Goal: Task Accomplishment & Management: Manage account settings

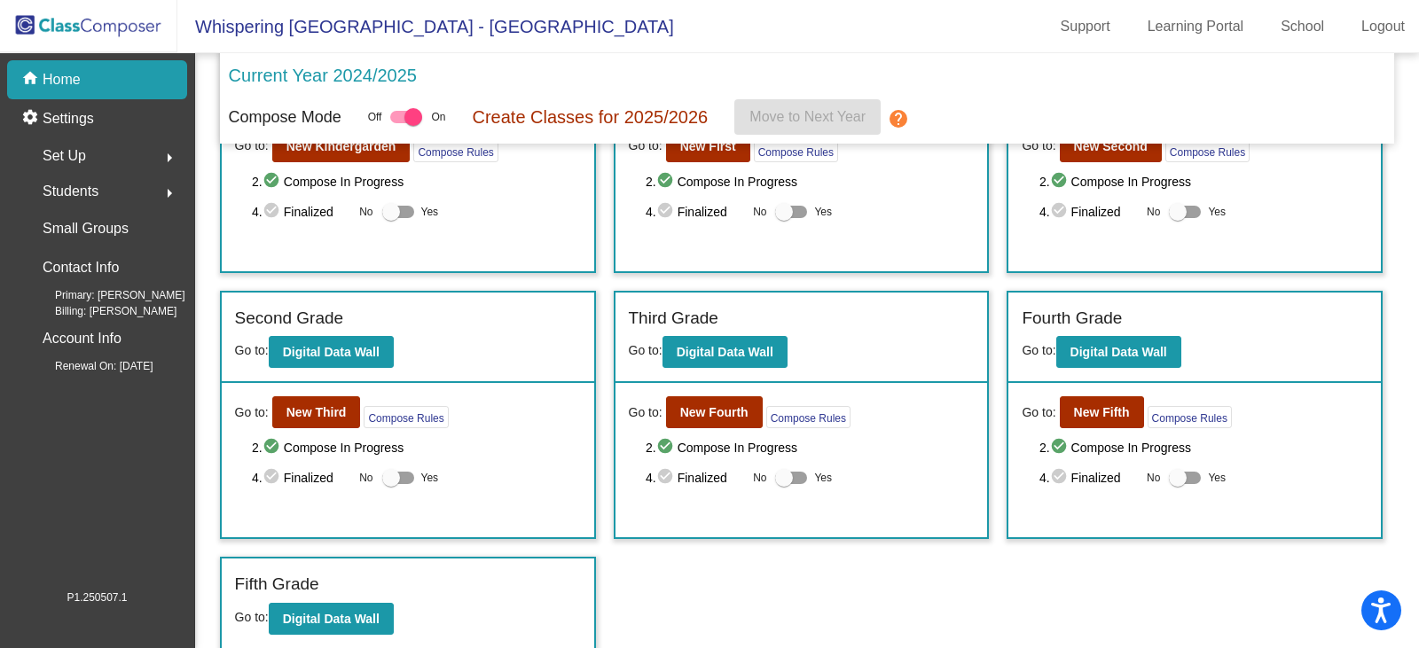
scroll to position [134, 0]
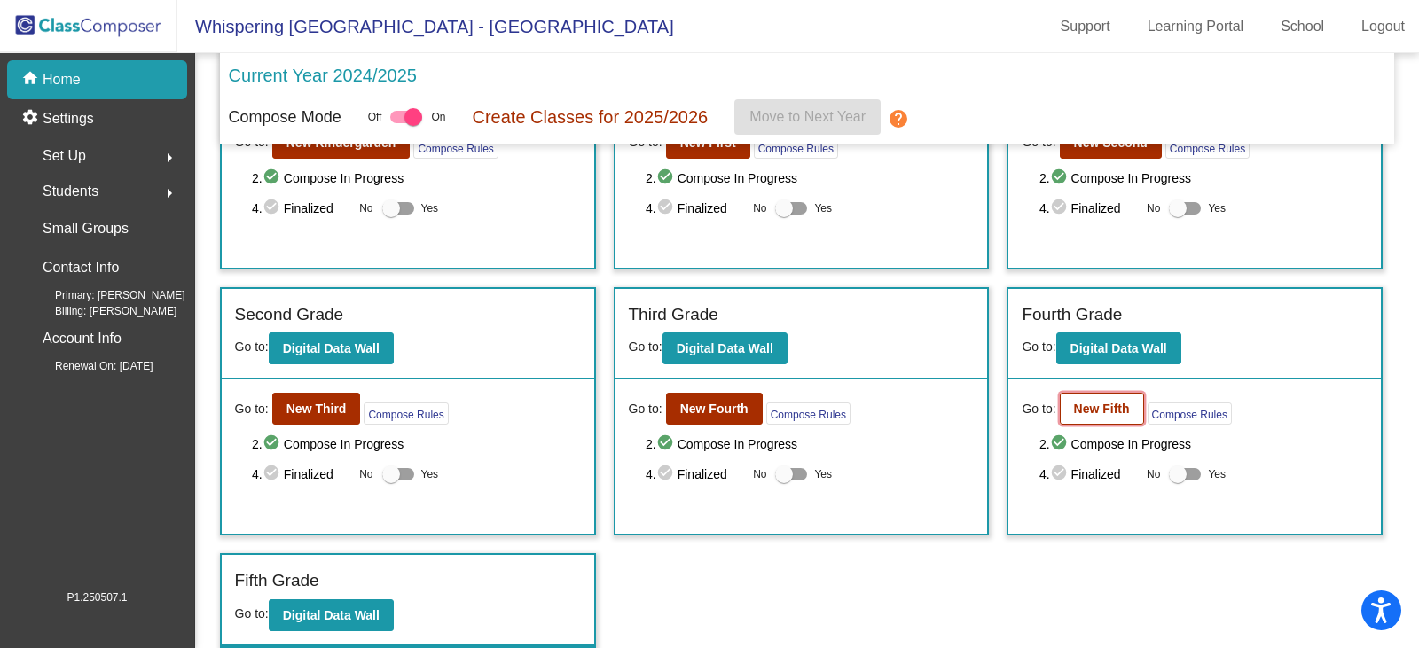
click at [1086, 412] on b "New Fifth" at bounding box center [1102, 409] width 56 height 14
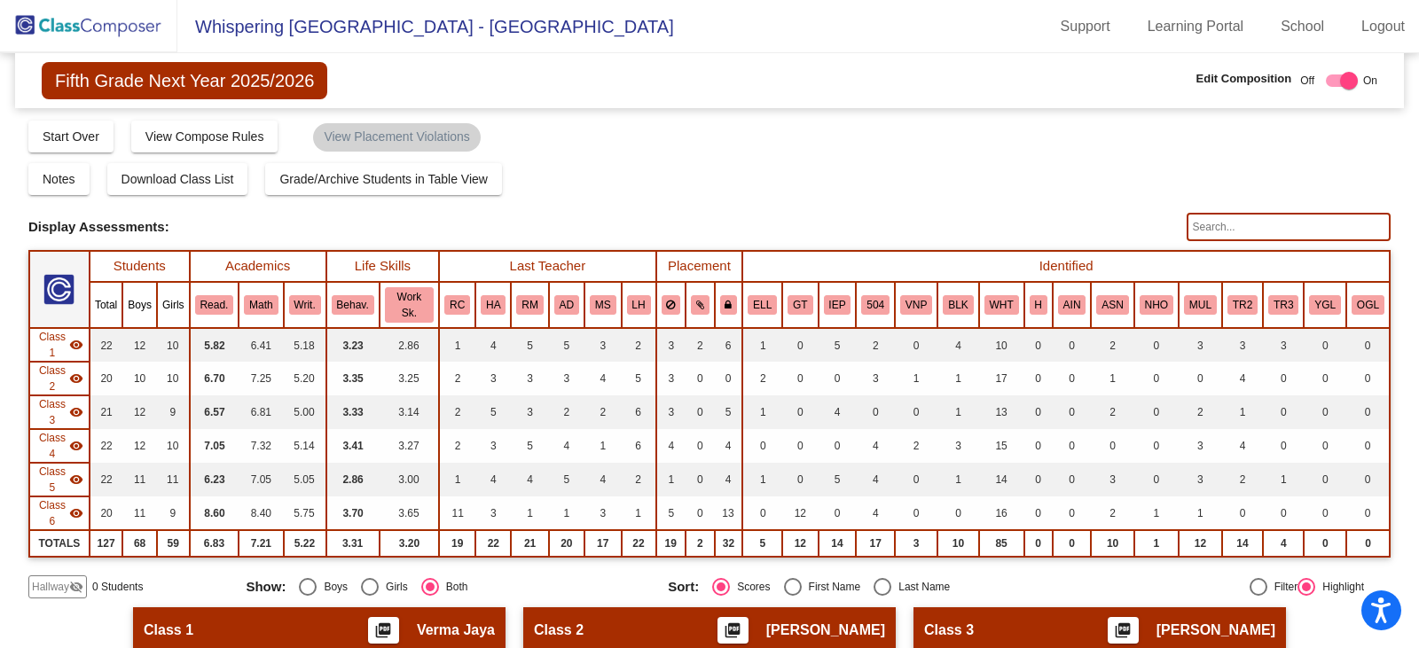
click at [1200, 227] on input "text" at bounding box center [1289, 227] width 204 height 28
type input "[PERSON_NAME]"
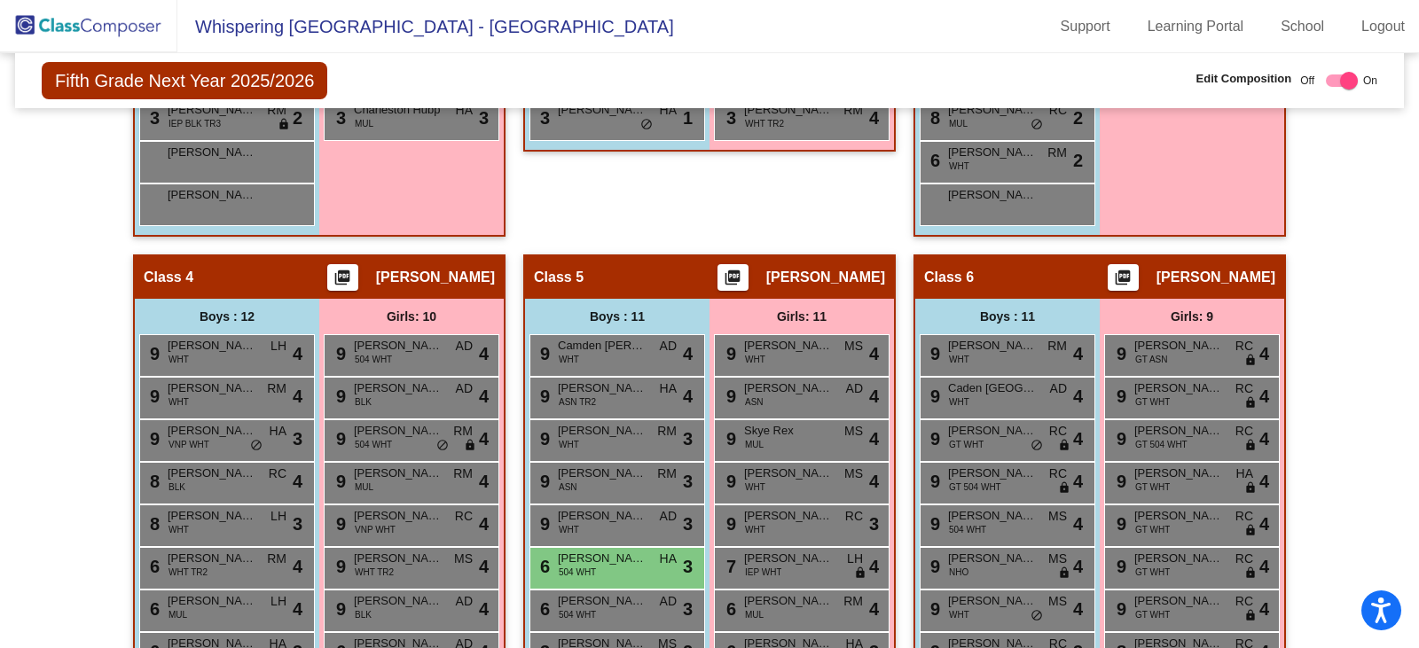
scroll to position [1064, 0]
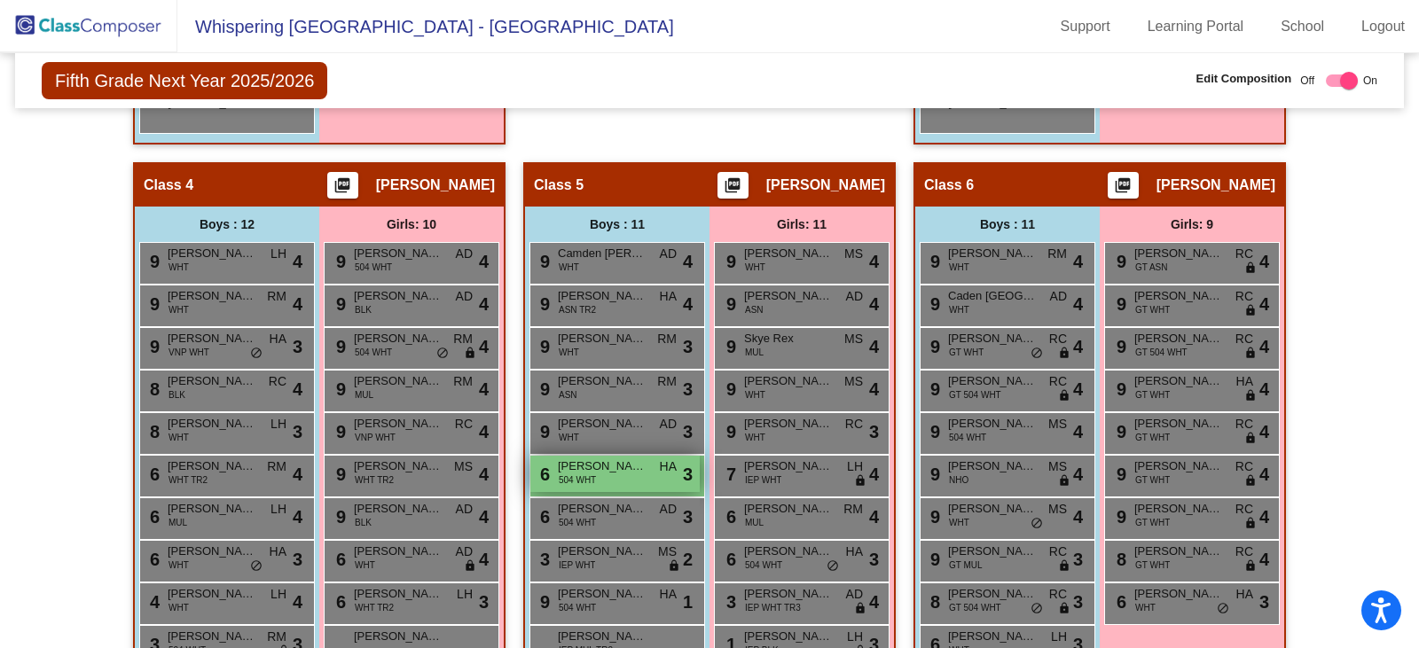
click at [598, 469] on span "[PERSON_NAME]" at bounding box center [602, 467] width 89 height 18
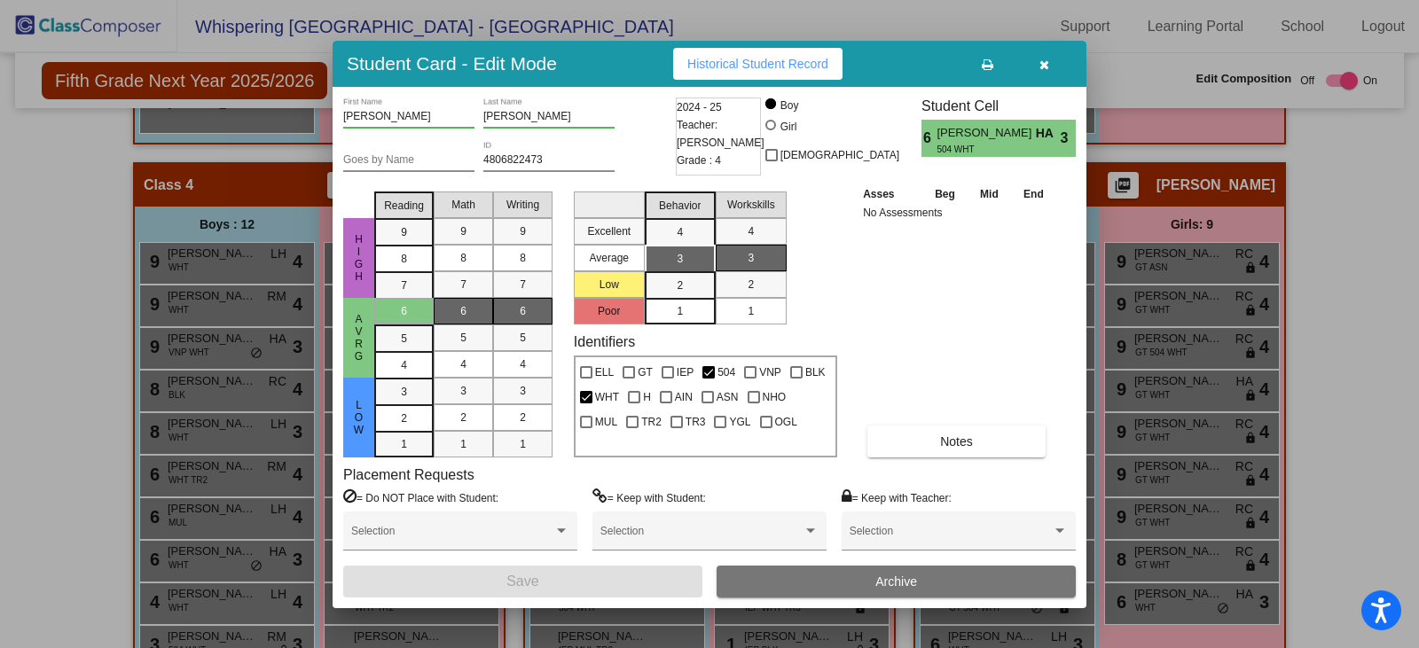
click at [1045, 68] on icon "button" at bounding box center [1044, 65] width 10 height 12
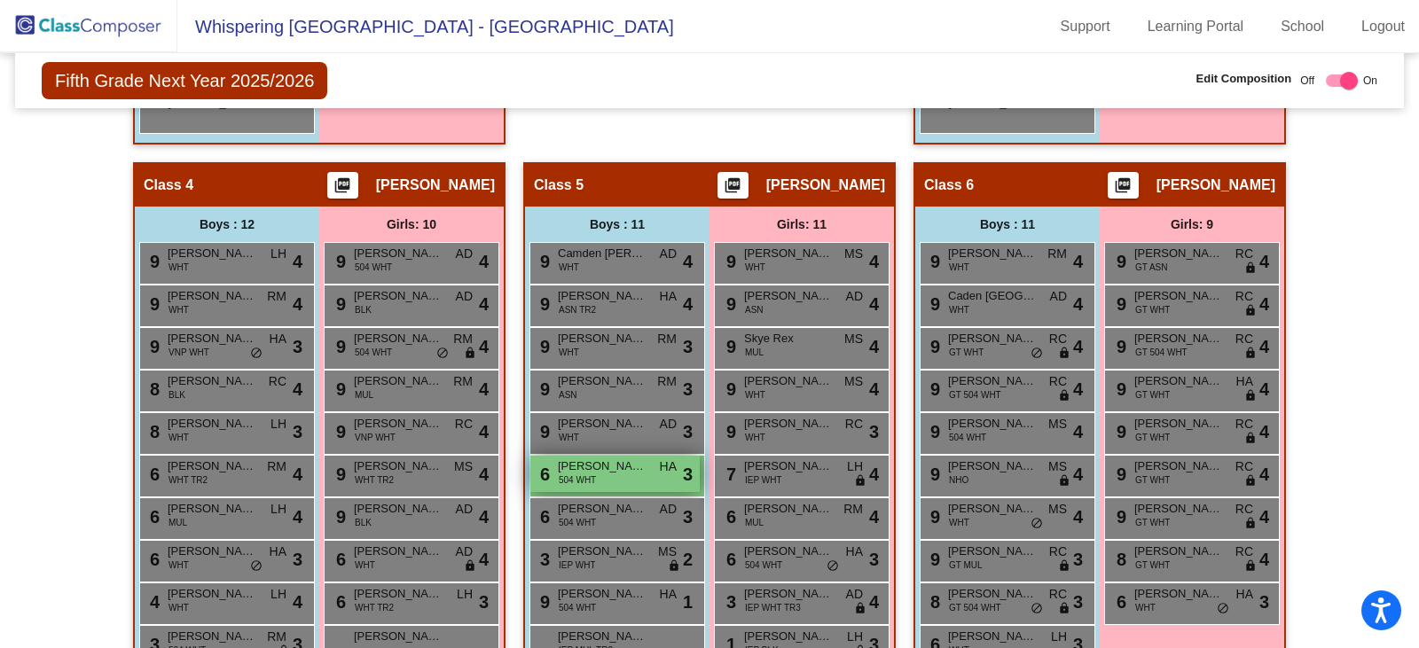
click at [580, 474] on span "504 WHT" at bounding box center [577, 480] width 37 height 13
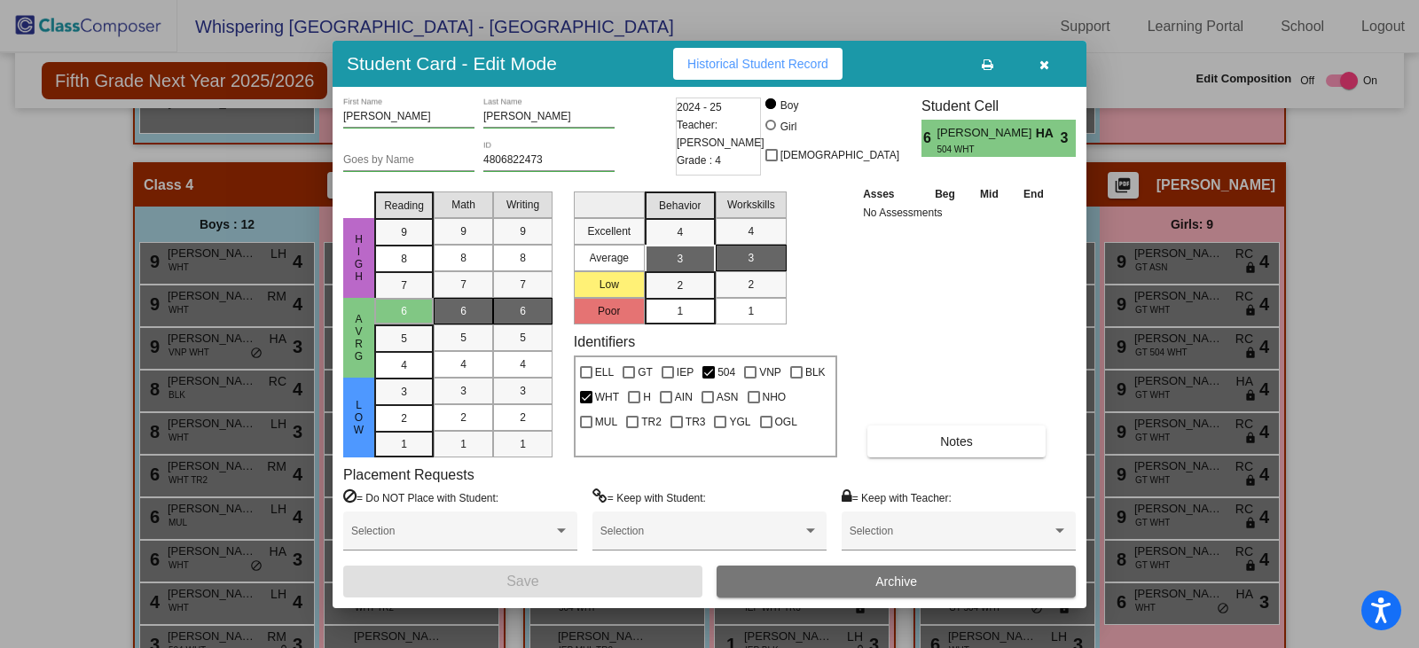
click at [1039, 68] on icon "button" at bounding box center [1044, 65] width 10 height 12
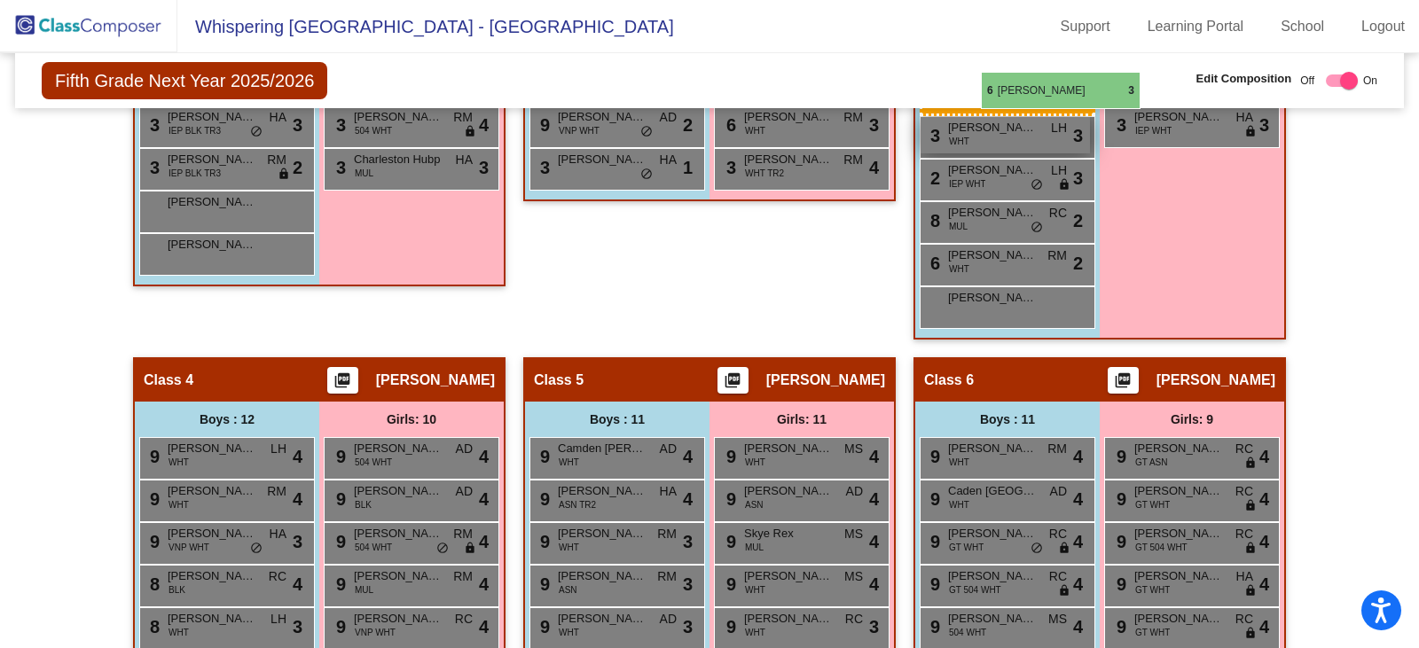
scroll to position [915, 0]
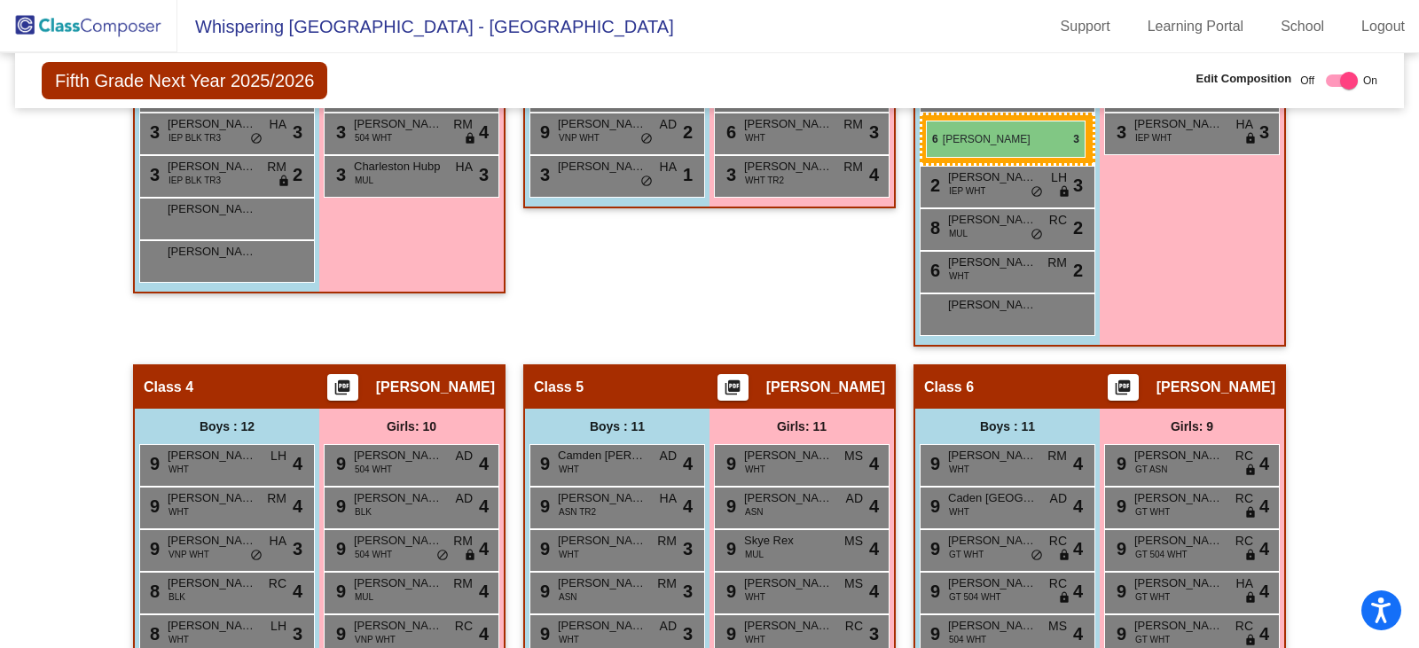
drag, startPoint x: 595, startPoint y: 565, endPoint x: 926, endPoint y: 121, distance: 553.9
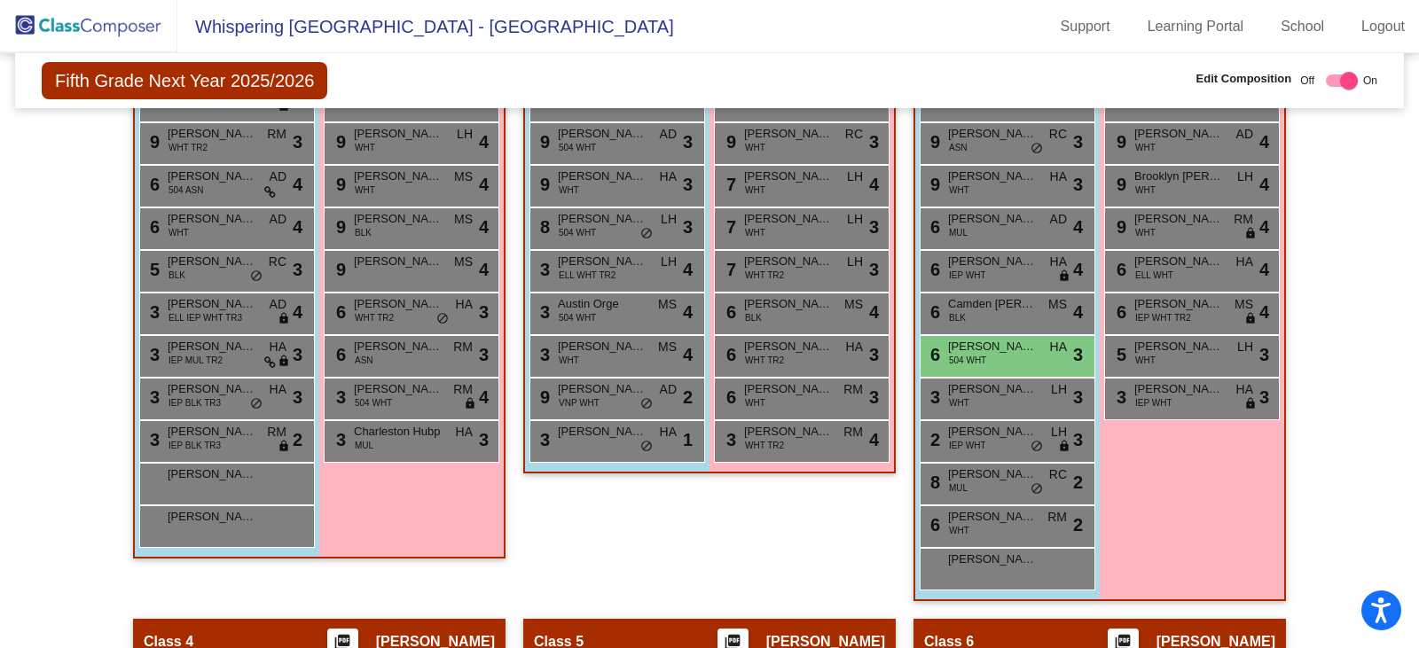
scroll to position [383, 0]
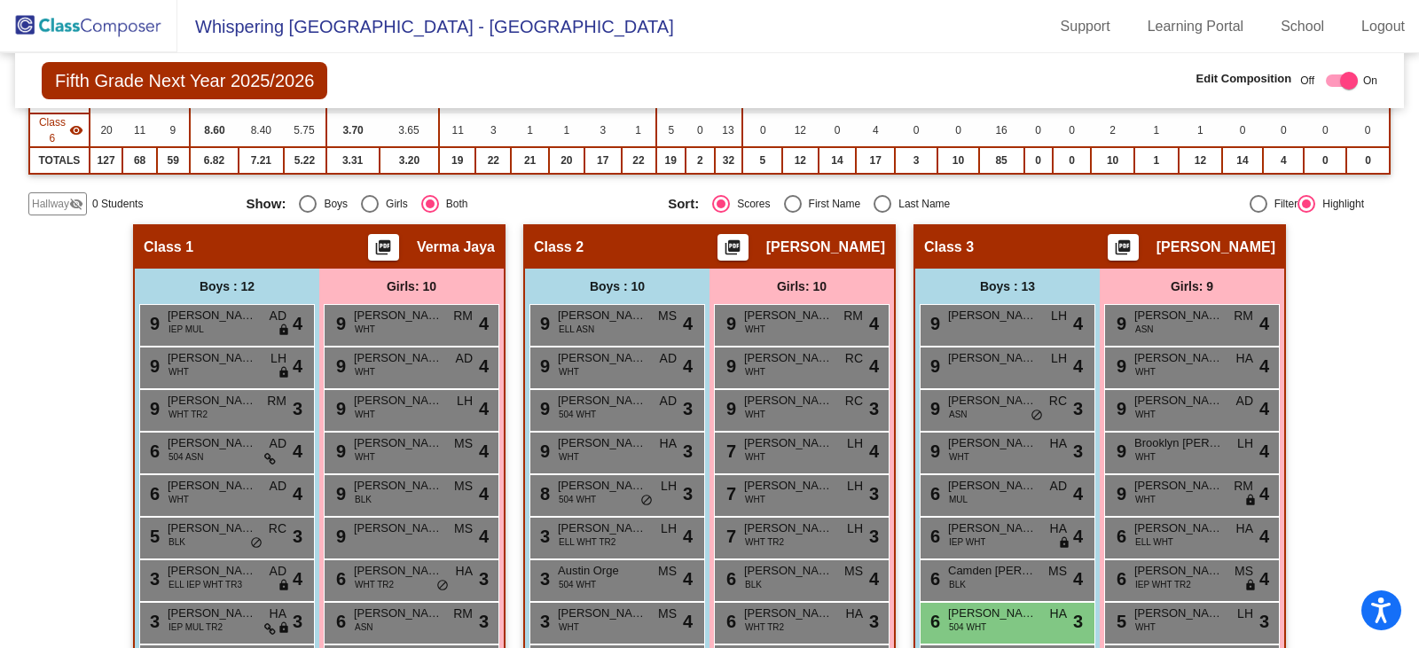
click at [90, 37] on img at bounding box center [88, 26] width 177 height 52
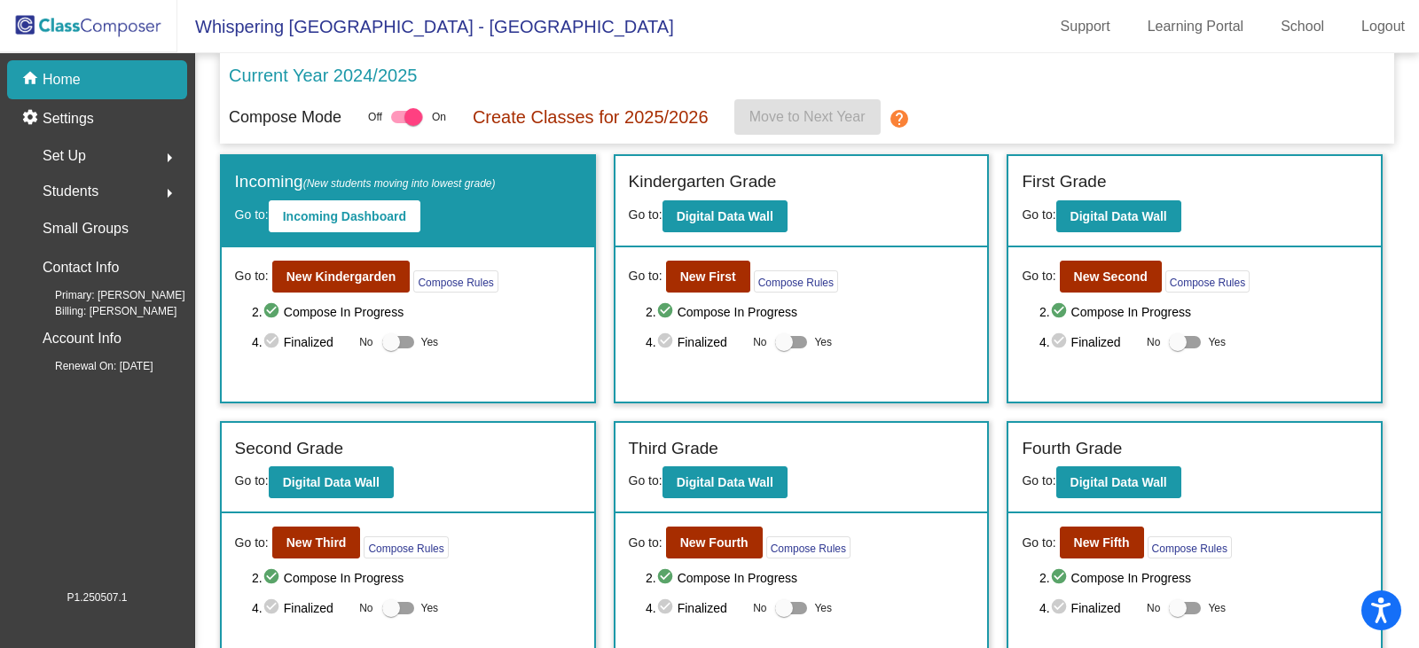
click at [168, 195] on mat-icon "arrow_right" at bounding box center [169, 193] width 21 height 21
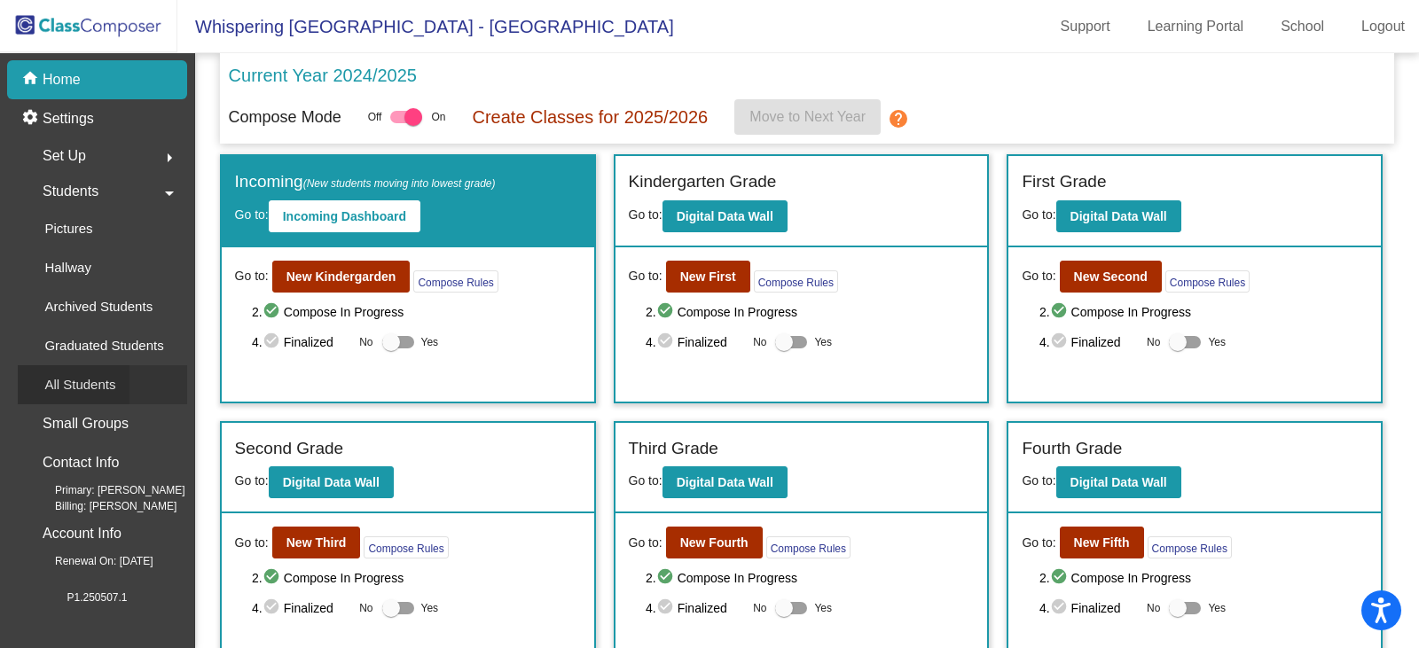
click at [74, 388] on p "All Students" at bounding box center [79, 384] width 71 height 21
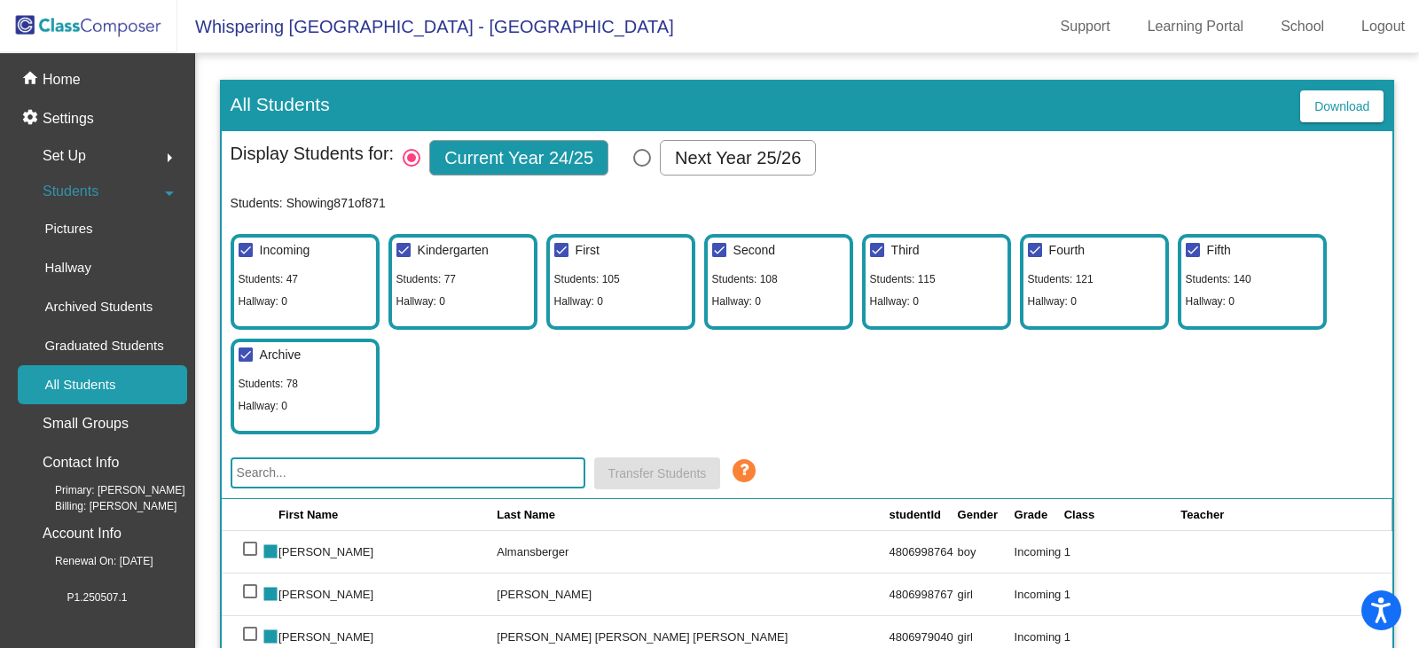
click at [639, 161] on div "Select Columns" at bounding box center [642, 158] width 18 height 18
click at [641, 167] on input "Next Year 25/26" at bounding box center [641, 167] width 1 height 1
radio input "true"
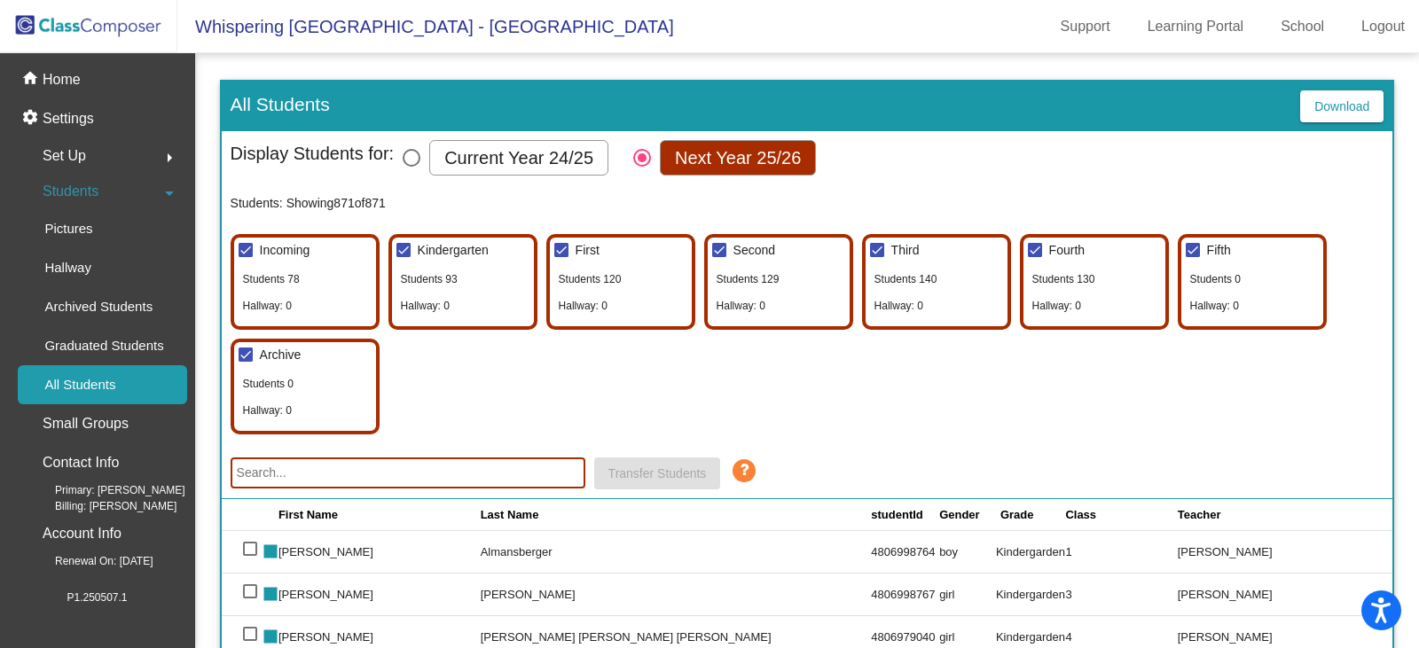
click at [337, 470] on input "text" at bounding box center [408, 473] width 355 height 31
click at [384, 480] on input "text" at bounding box center [408, 473] width 355 height 31
paste input "4806850315"
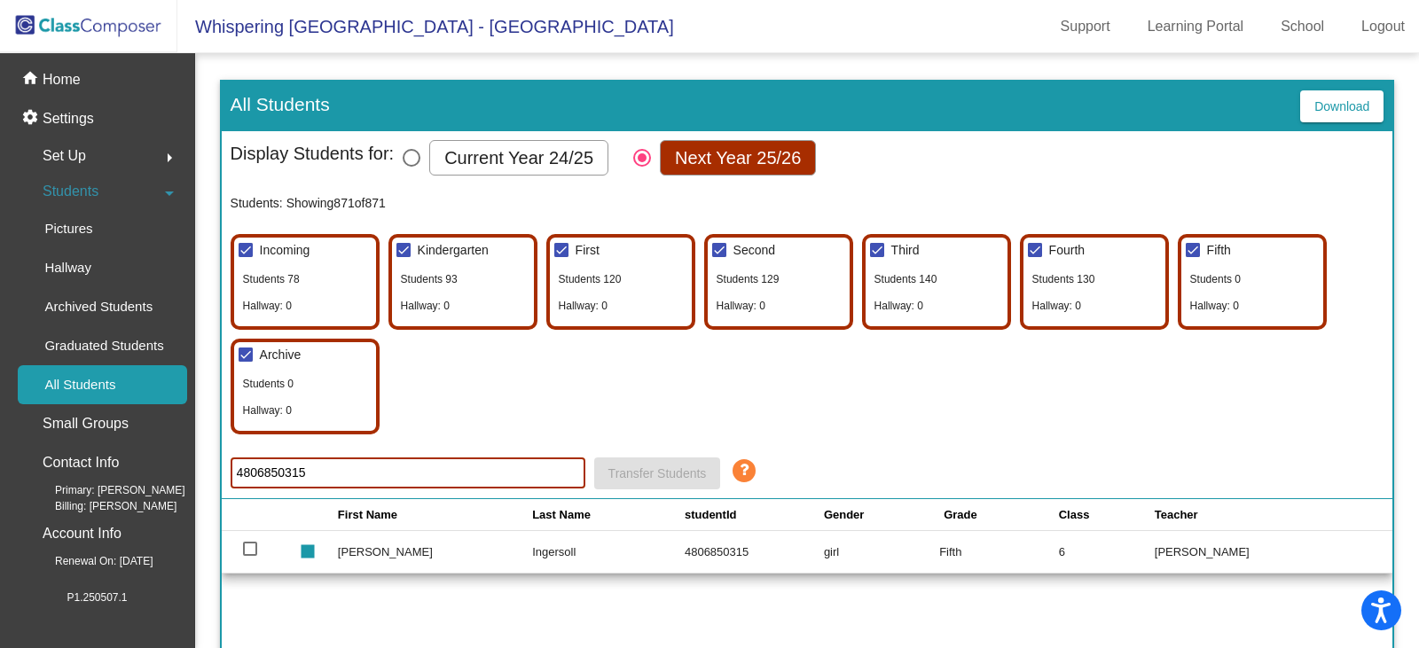
type input "4806850315"
click at [66, 83] on p "Home" at bounding box center [62, 79] width 38 height 21
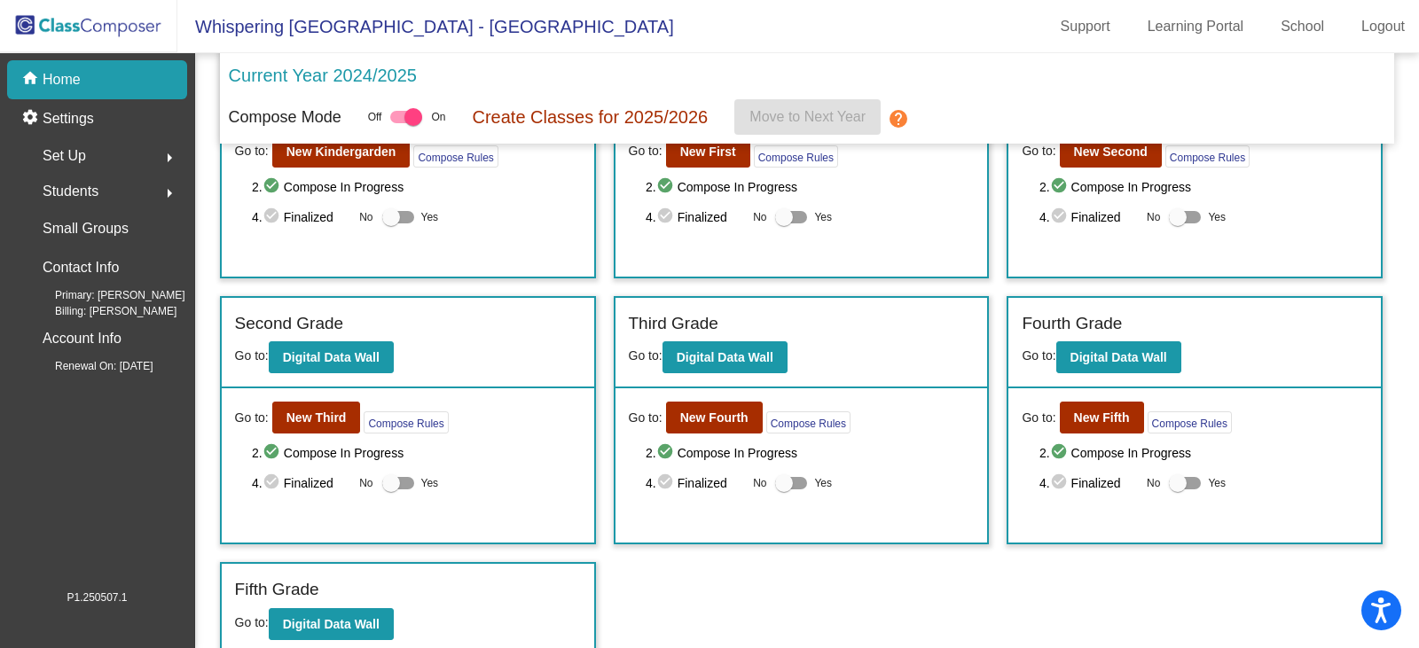
scroll to position [134, 0]
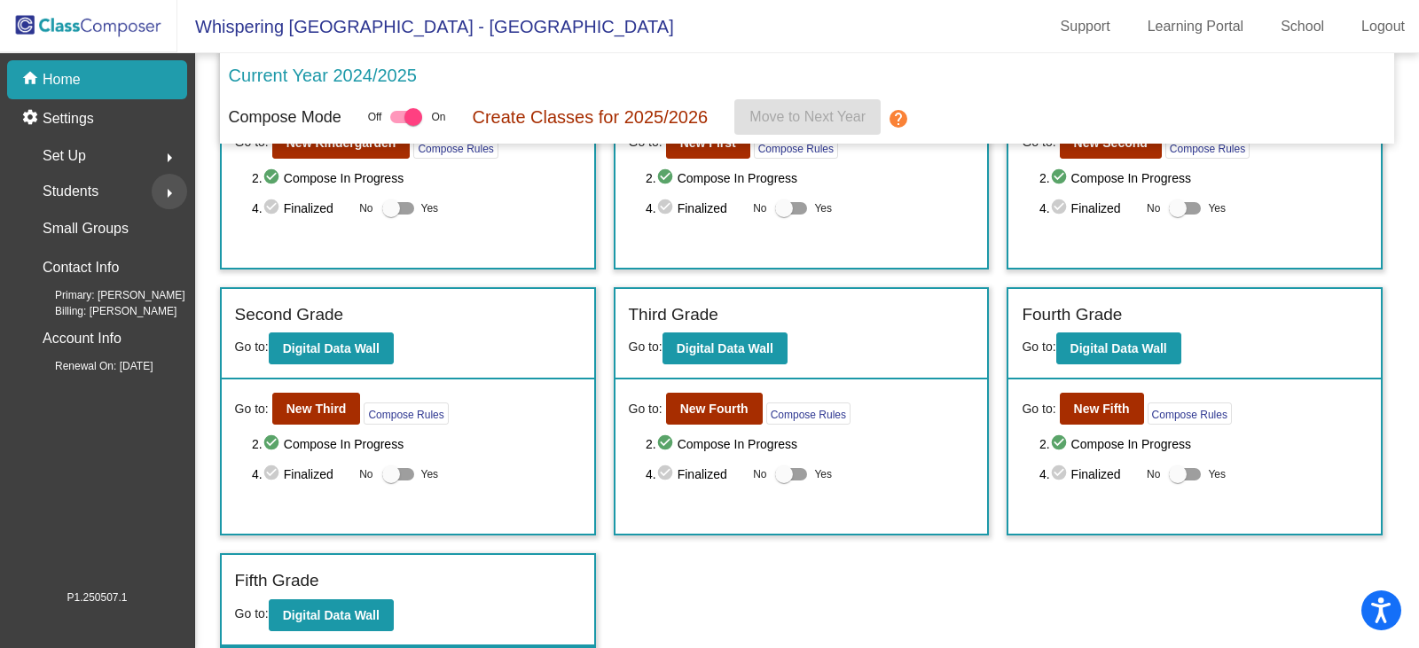
click at [168, 189] on mat-icon "arrow_right" at bounding box center [169, 193] width 21 height 21
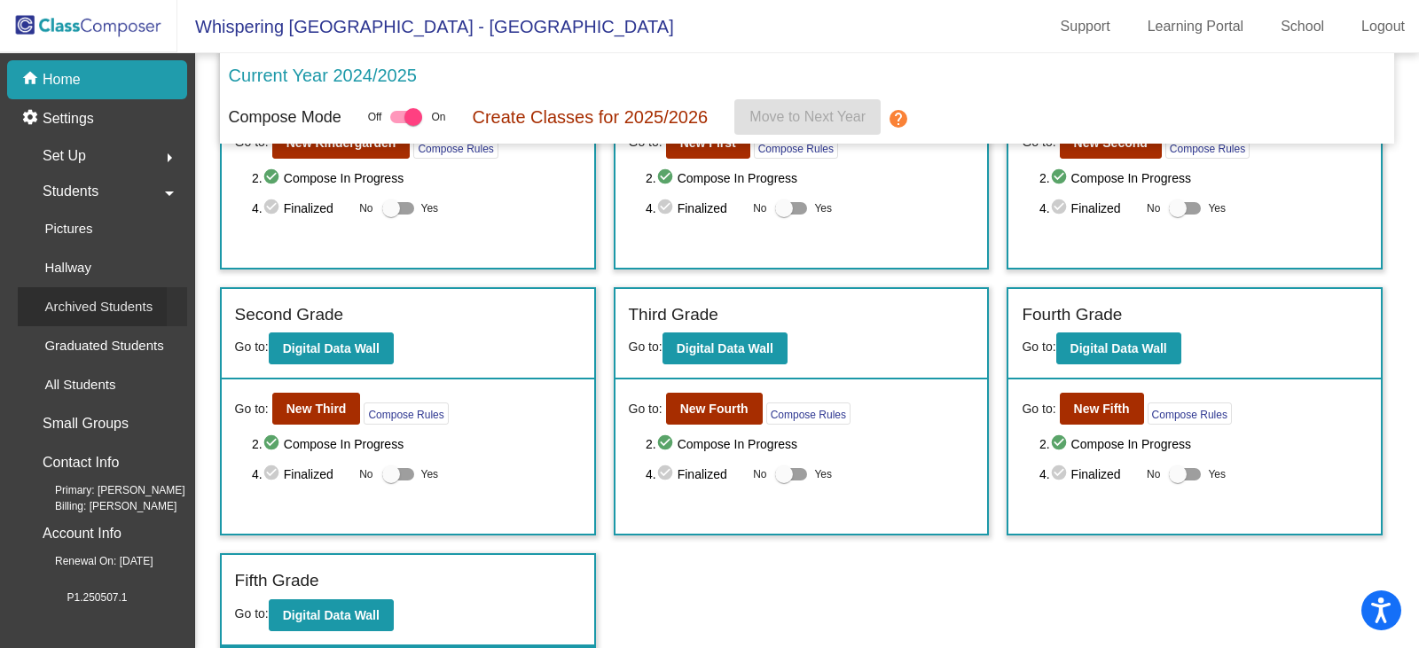
click at [114, 308] on p "Archived Students" at bounding box center [98, 306] width 108 height 21
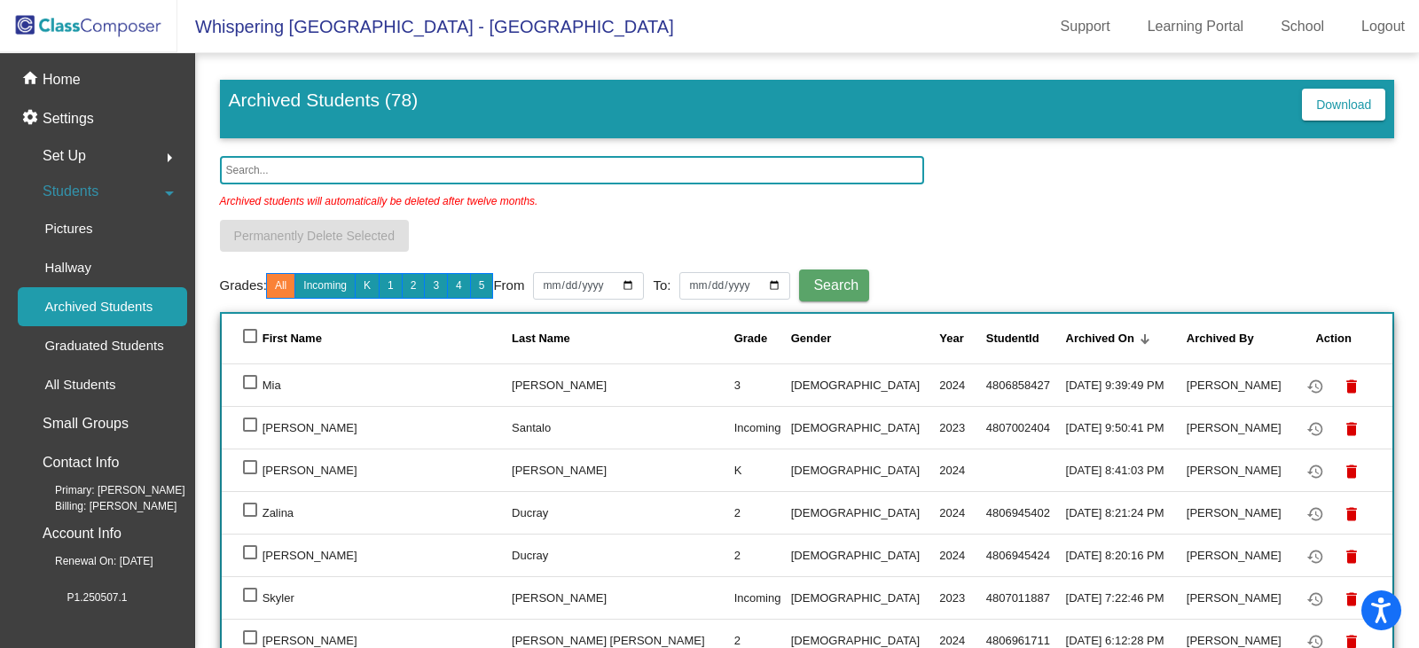
click at [270, 172] on input "text" at bounding box center [572, 170] width 705 height 28
paste input "4806850315"
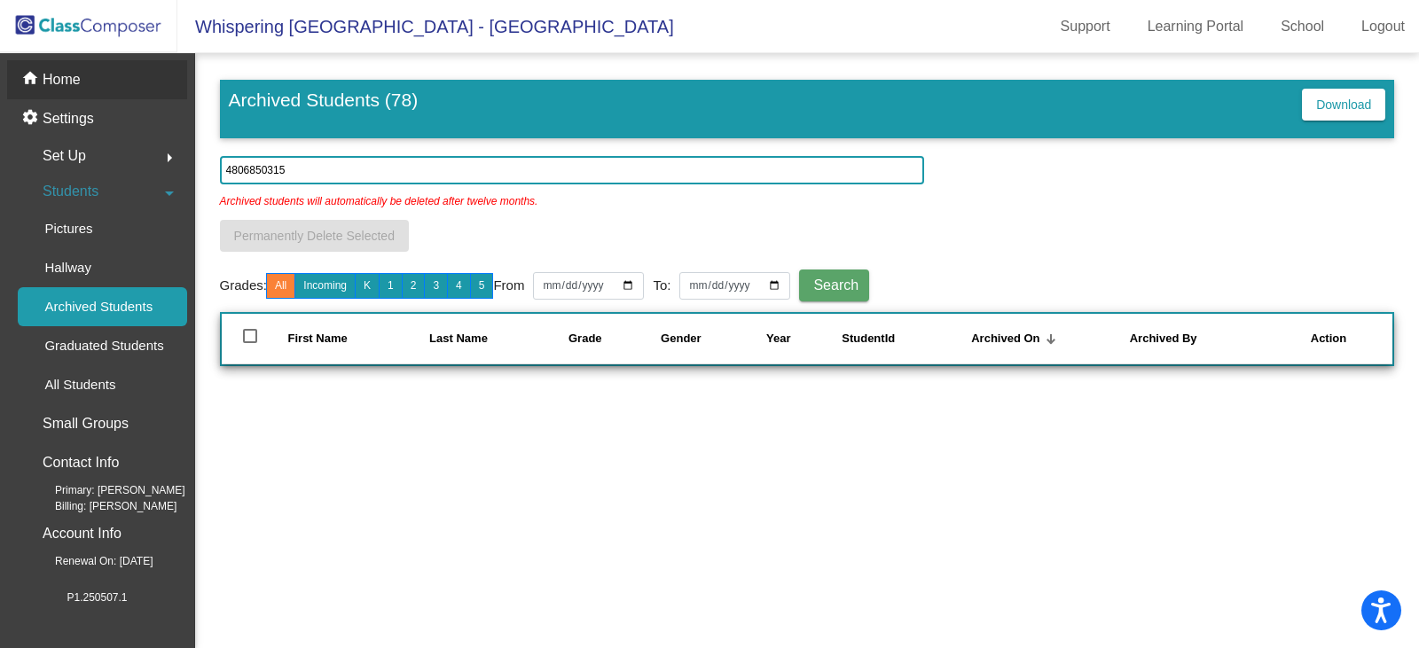
type input "4806850315"
click at [64, 86] on p "Home" at bounding box center [62, 79] width 38 height 21
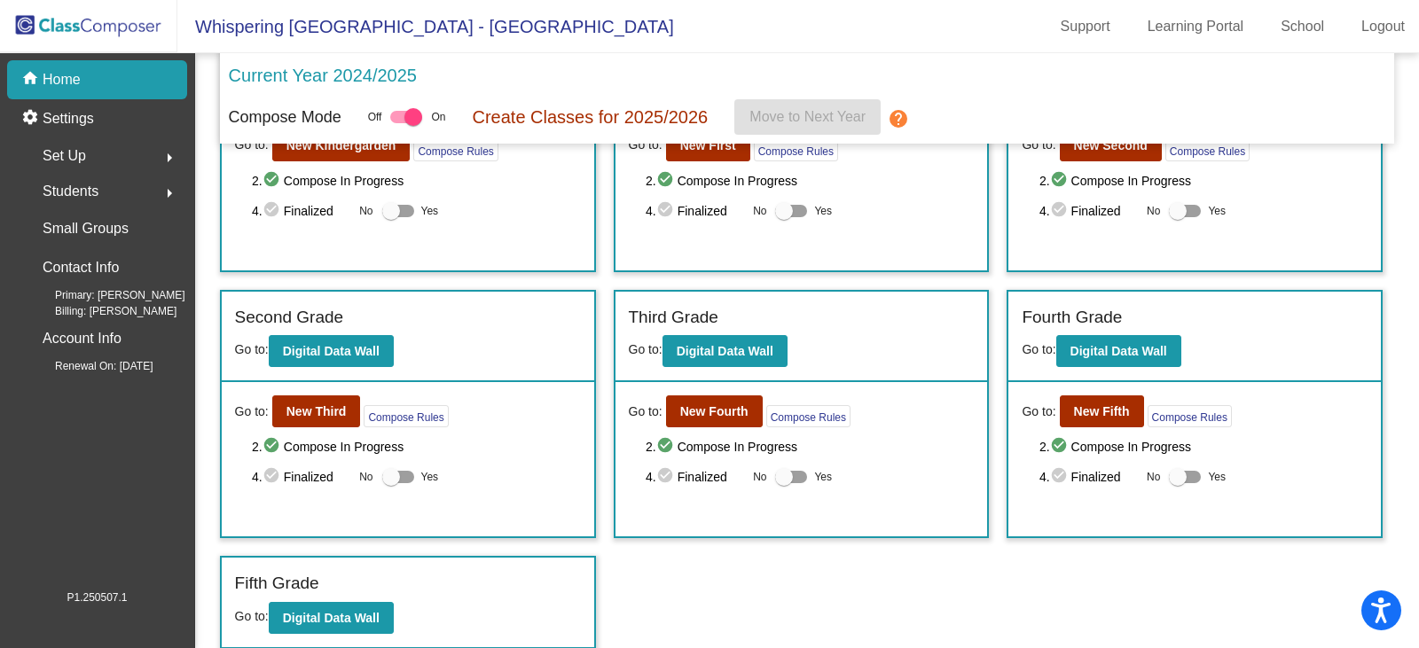
scroll to position [134, 0]
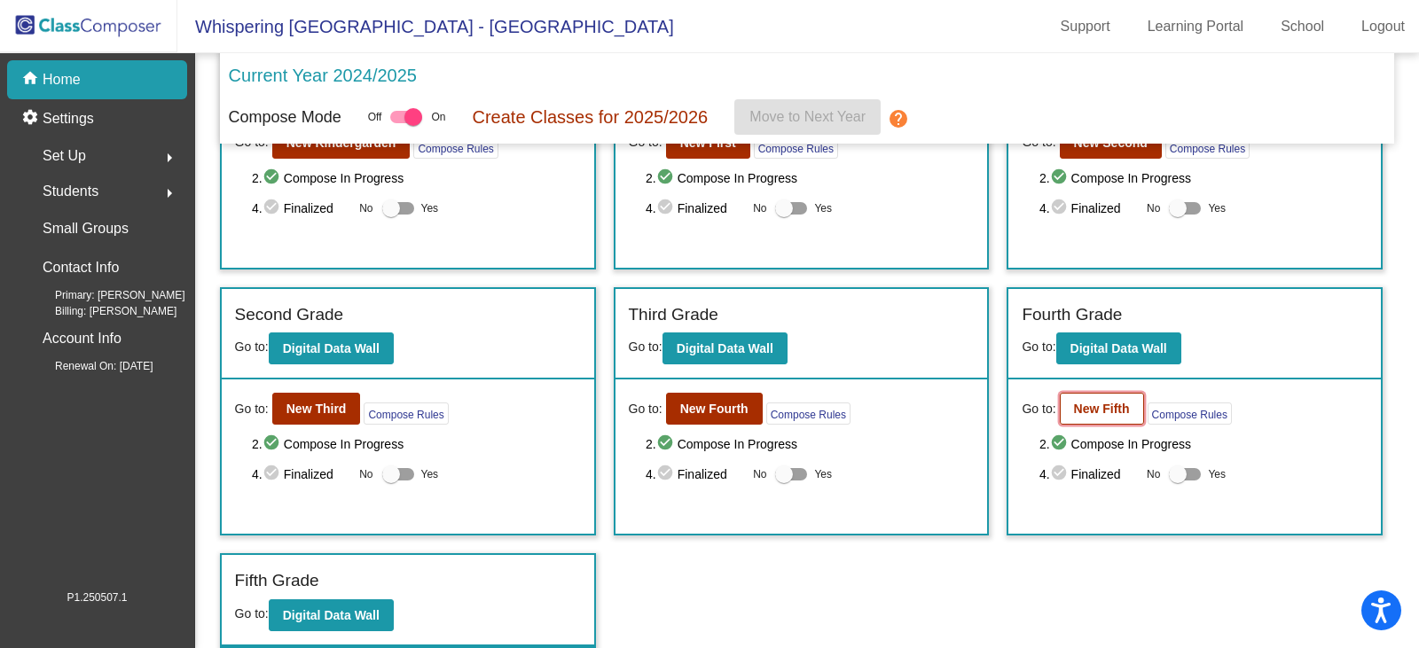
click at [1086, 396] on button "New Fifth" at bounding box center [1102, 409] width 84 height 32
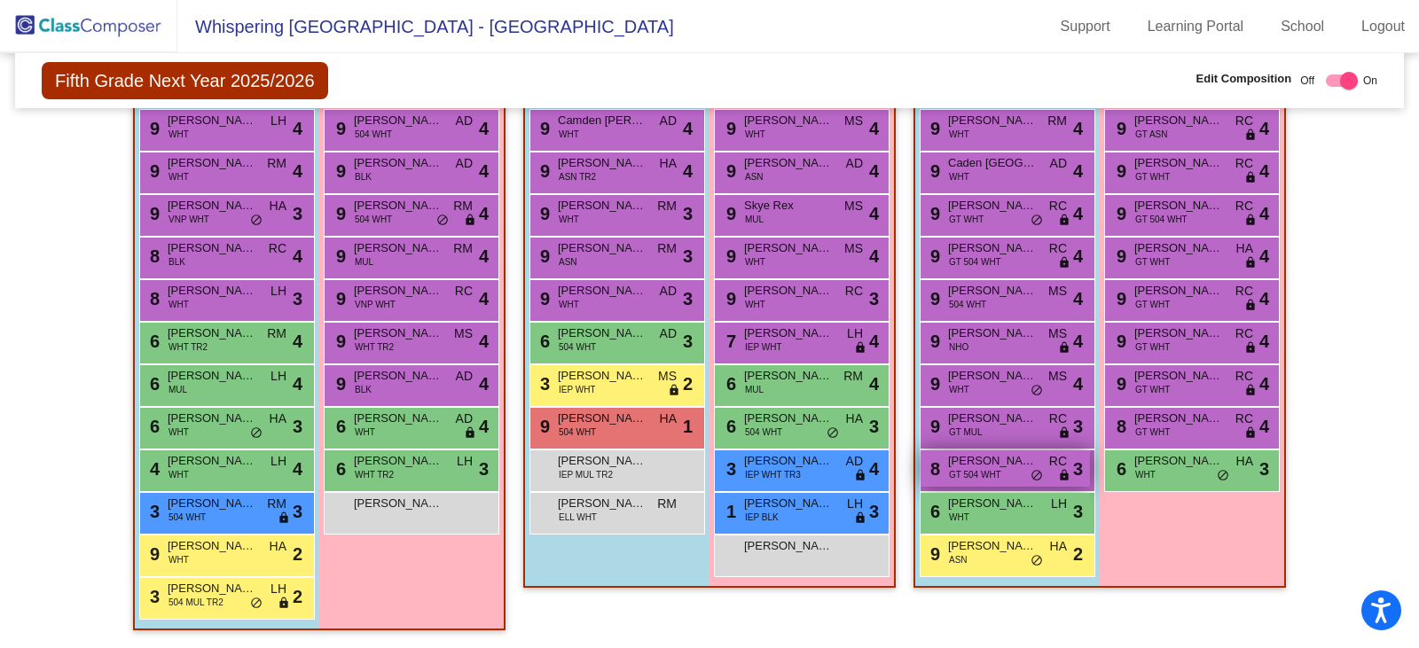
scroll to position [1062, 0]
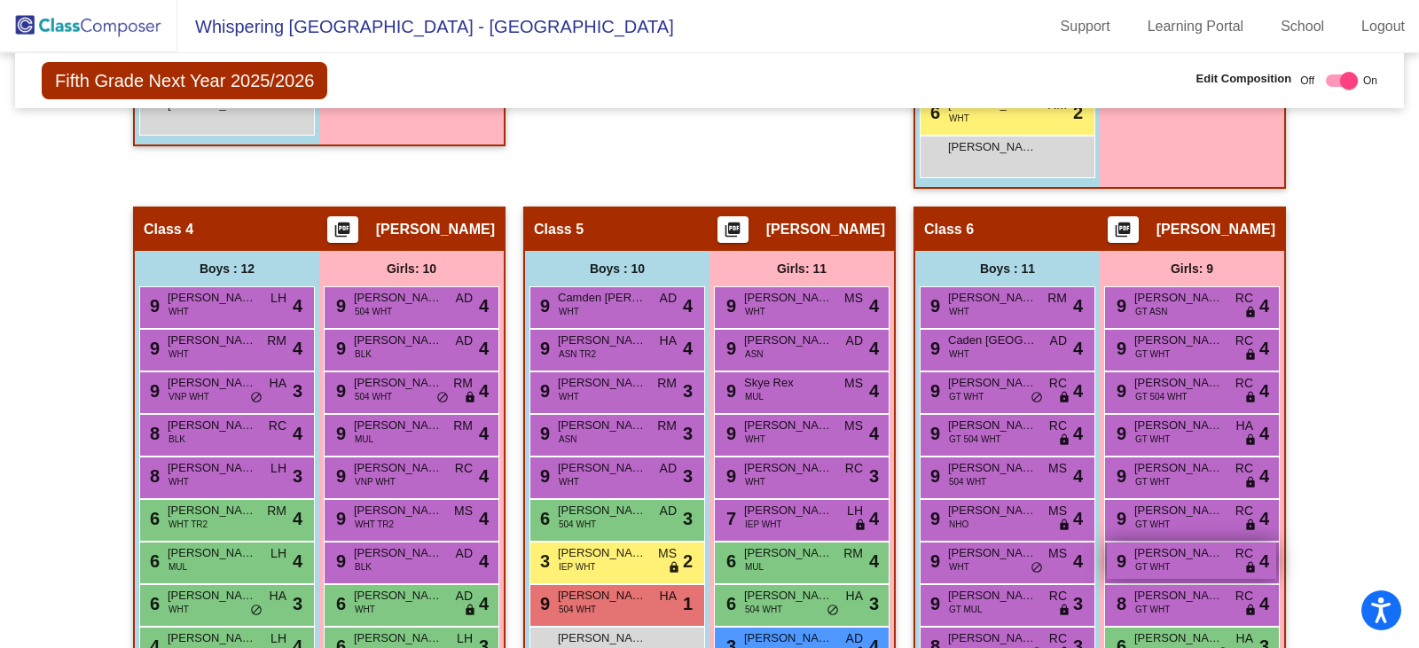
click at [1143, 546] on span "[PERSON_NAME]" at bounding box center [1178, 554] width 89 height 18
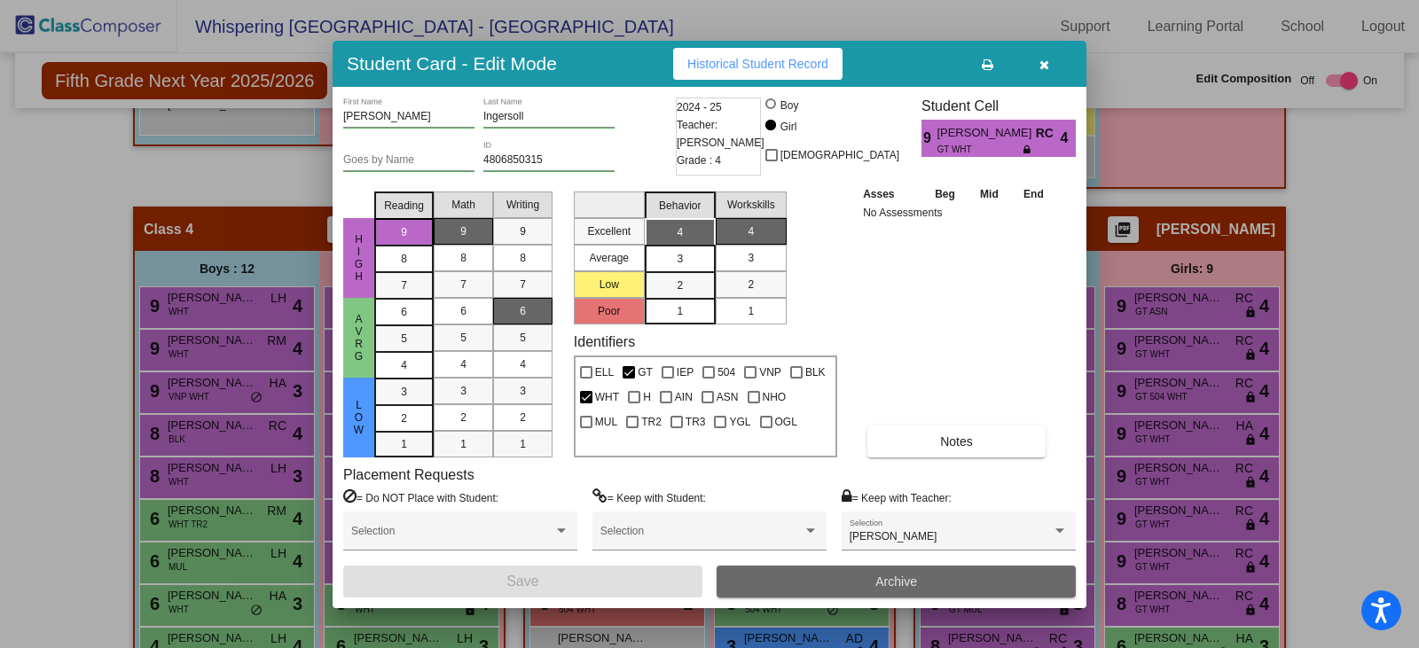
click at [809, 579] on button "Archive" at bounding box center [896, 582] width 359 height 32
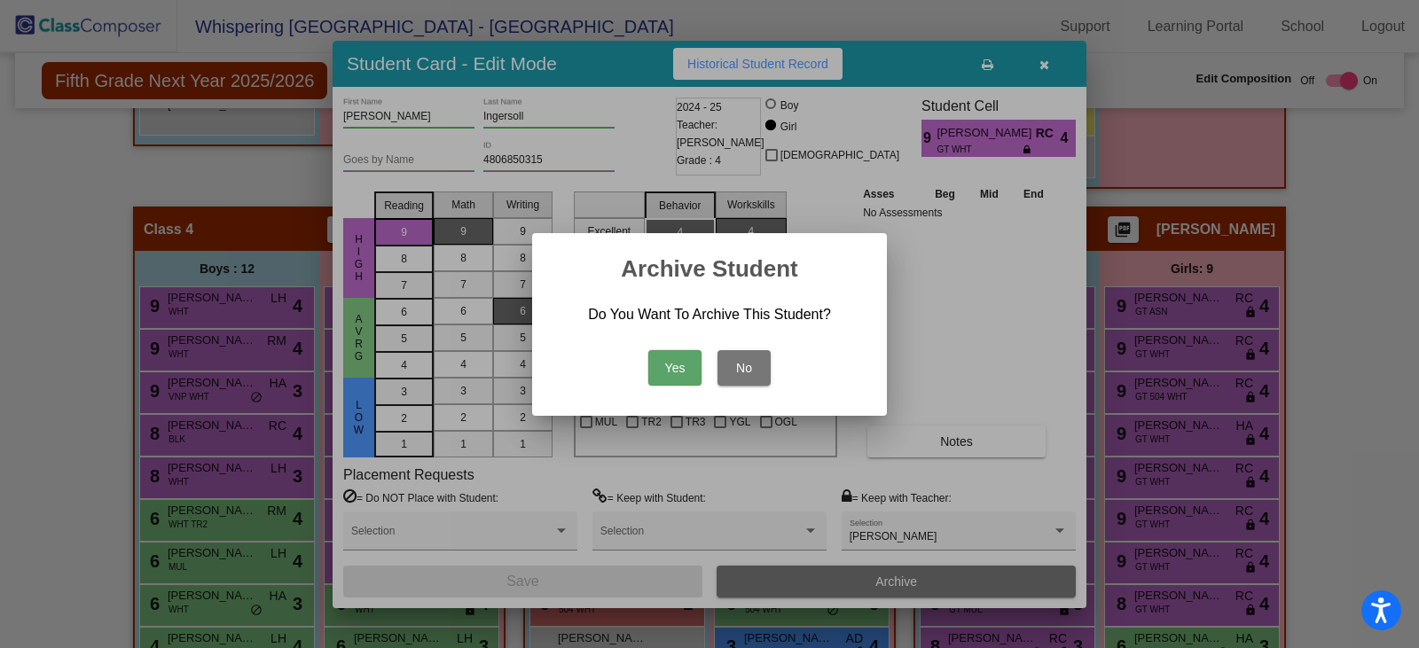
click at [664, 380] on button "Yes" at bounding box center [674, 367] width 53 height 35
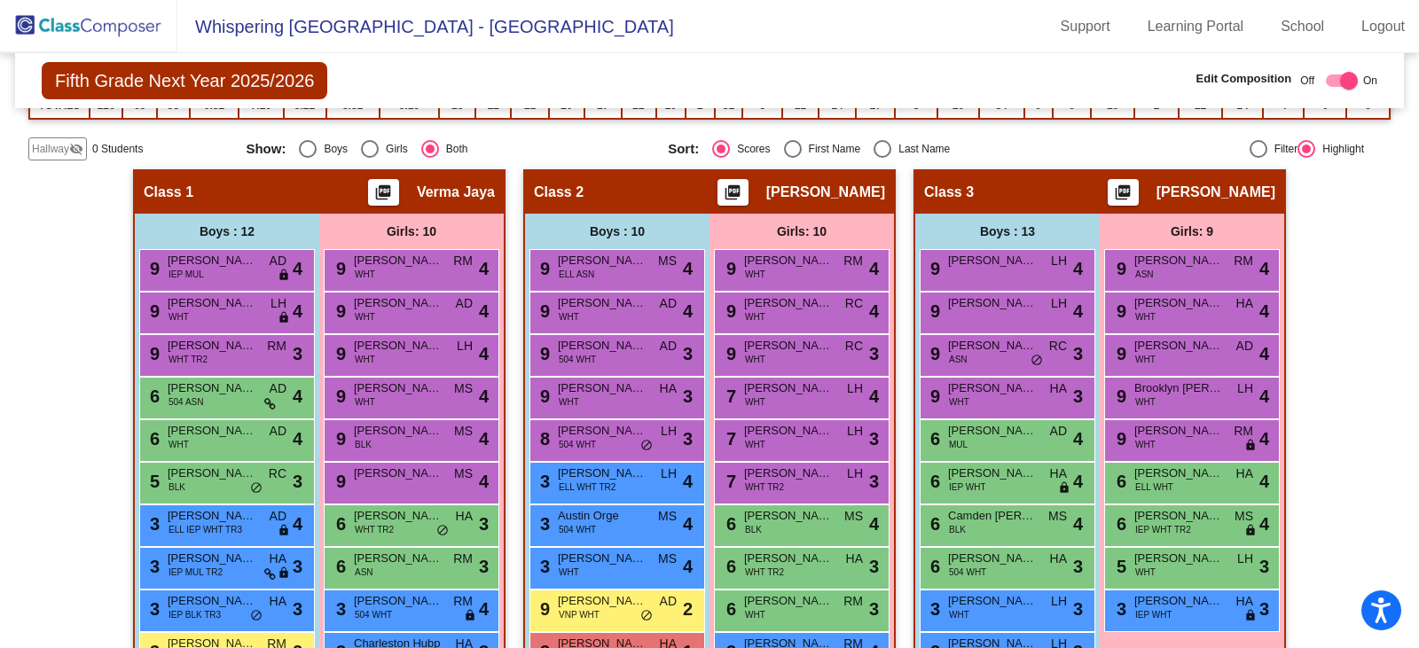
scroll to position [176, 0]
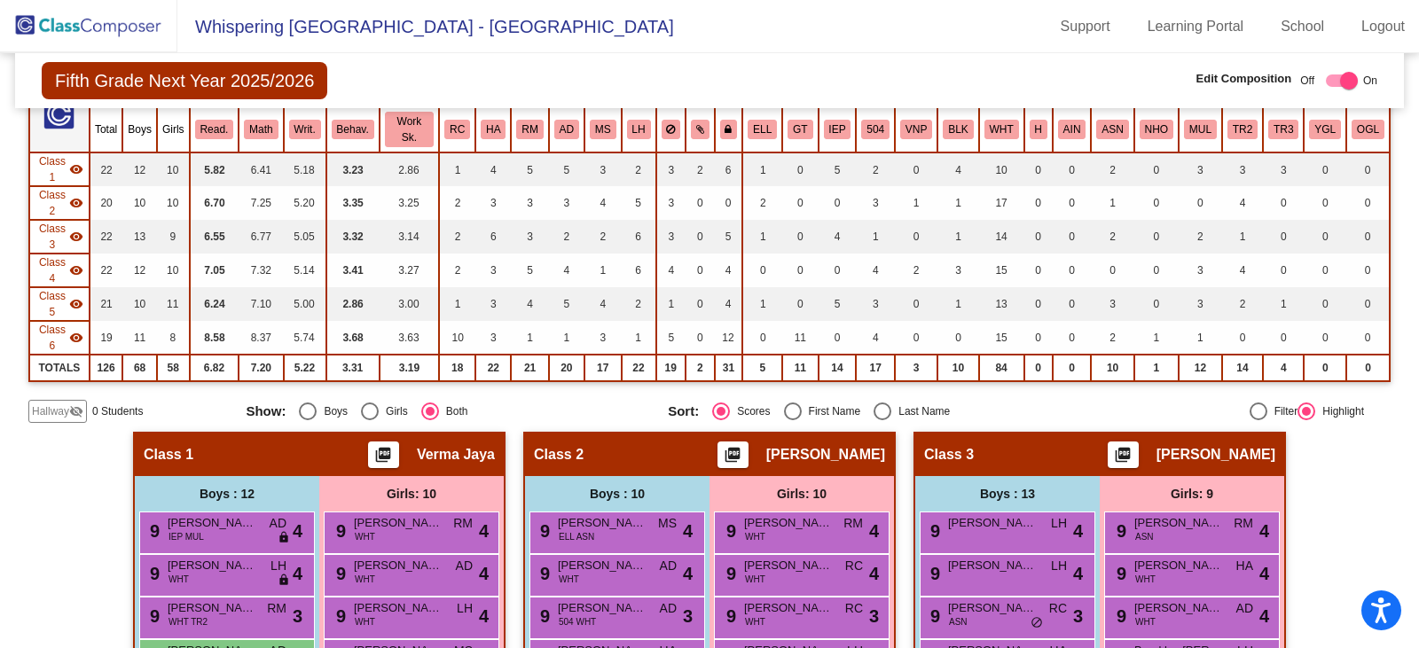
click at [79, 21] on img at bounding box center [88, 26] width 177 height 52
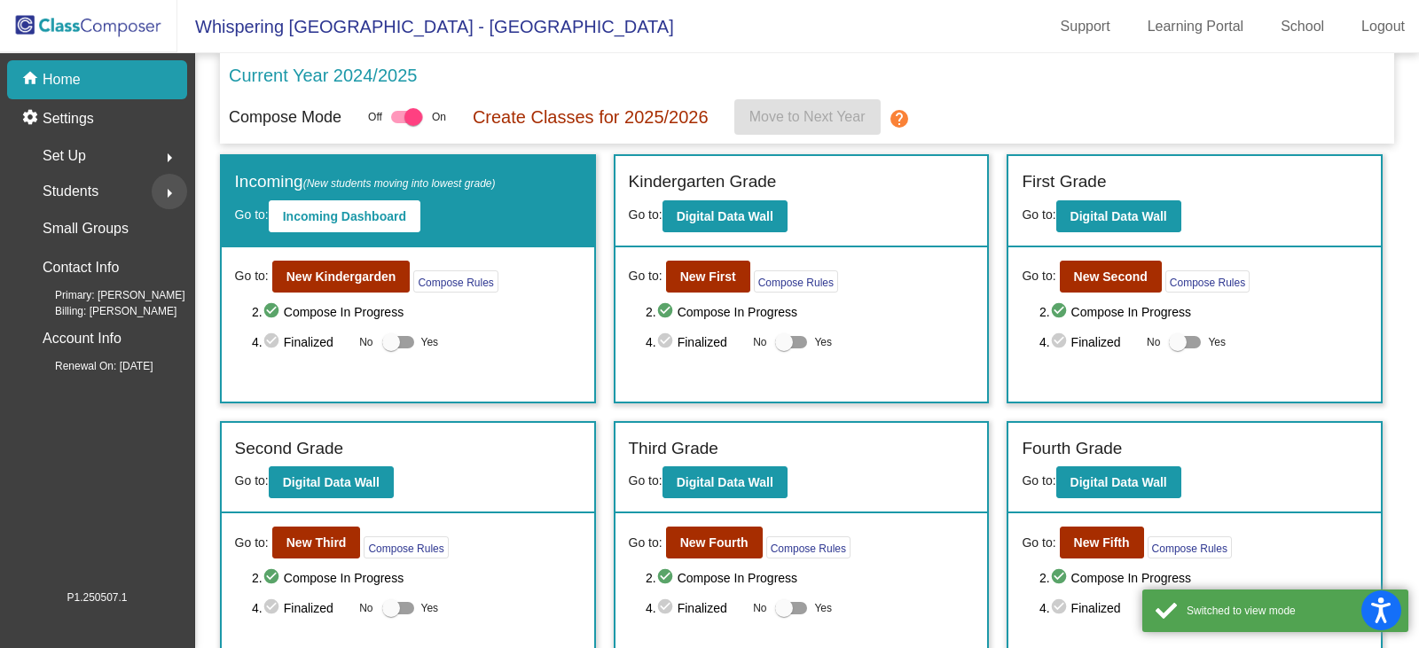
click at [161, 190] on mat-icon "arrow_right" at bounding box center [169, 193] width 21 height 21
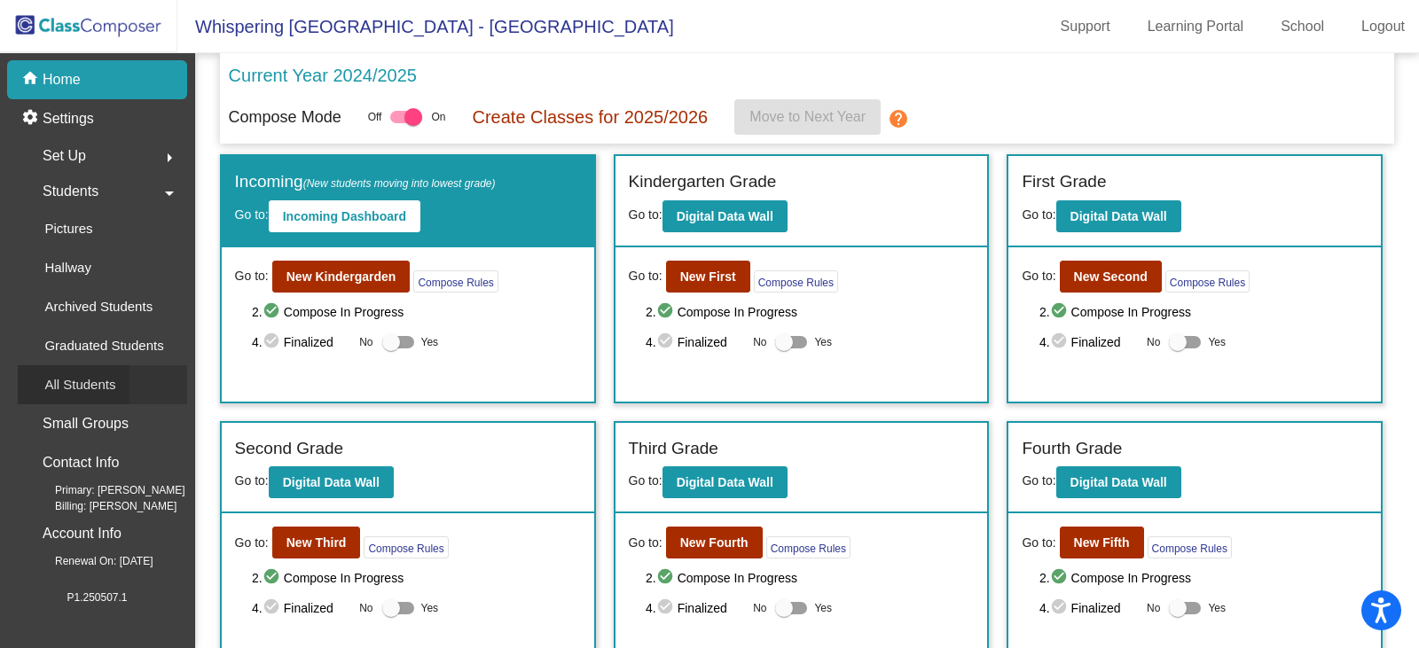
click at [77, 380] on p "All Students" at bounding box center [79, 384] width 71 height 21
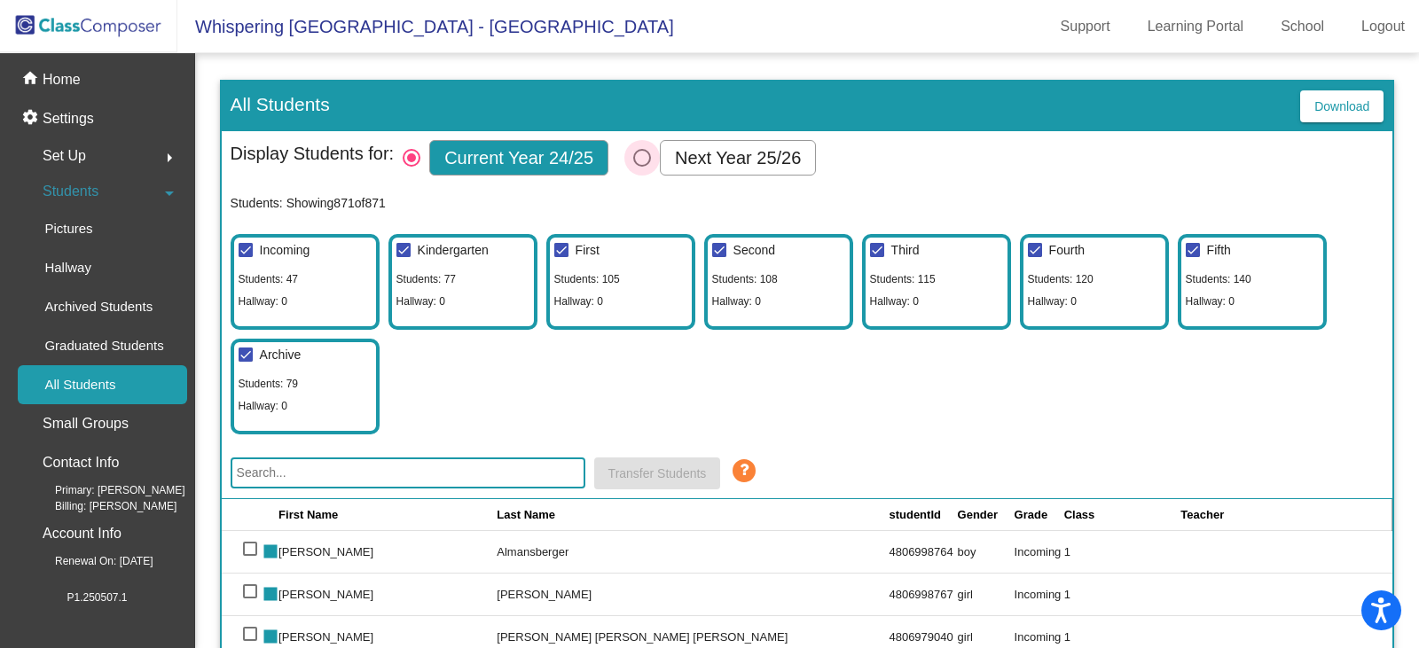
click at [646, 166] on div "Select Columns" at bounding box center [642, 158] width 18 height 18
click at [642, 167] on input "Next Year 25/26" at bounding box center [641, 167] width 1 height 1
radio input "true"
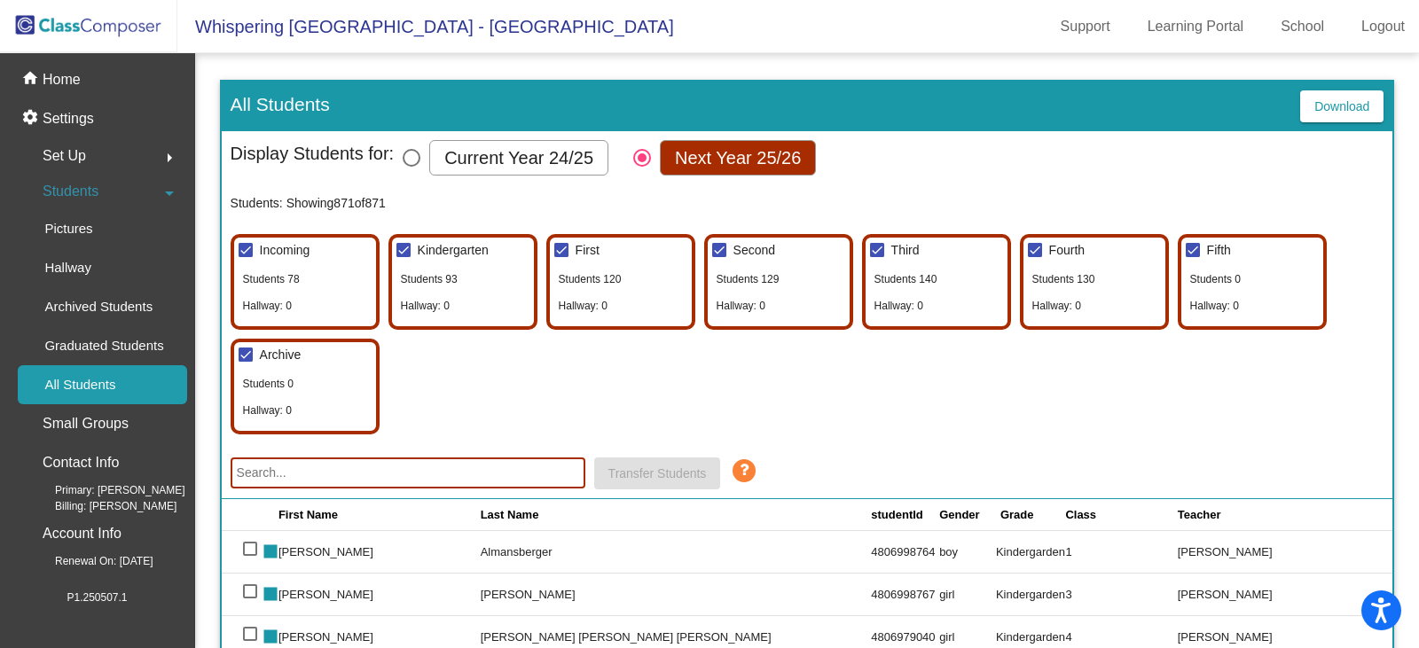
click at [328, 478] on input "text" at bounding box center [408, 473] width 355 height 31
paste input "4806977530"
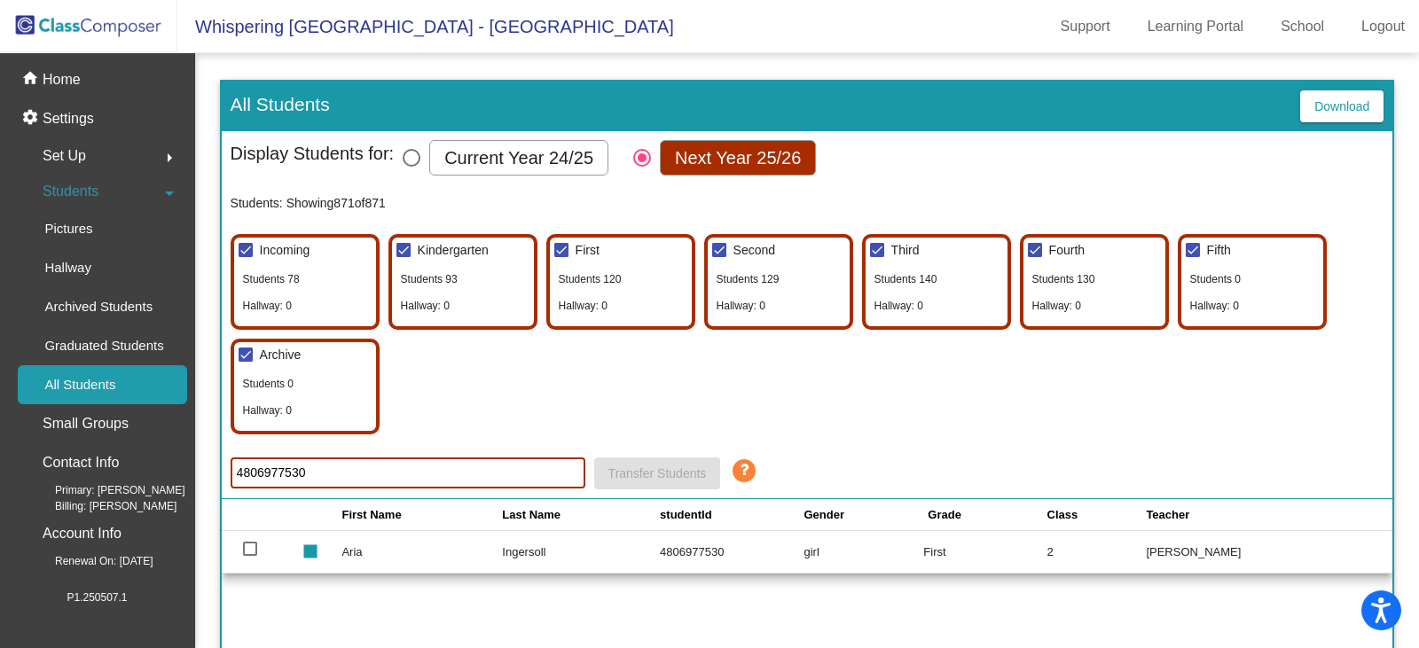
type input "4806977530"
drag, startPoint x: 362, startPoint y: 473, endPoint x: 59, endPoint y: 458, distance: 302.7
click at [59, 458] on mat-sidenav-container "home Home settings Settings Set Up arrow_right Students arrow_drop_down Picture…" at bounding box center [709, 350] width 1419 height 595
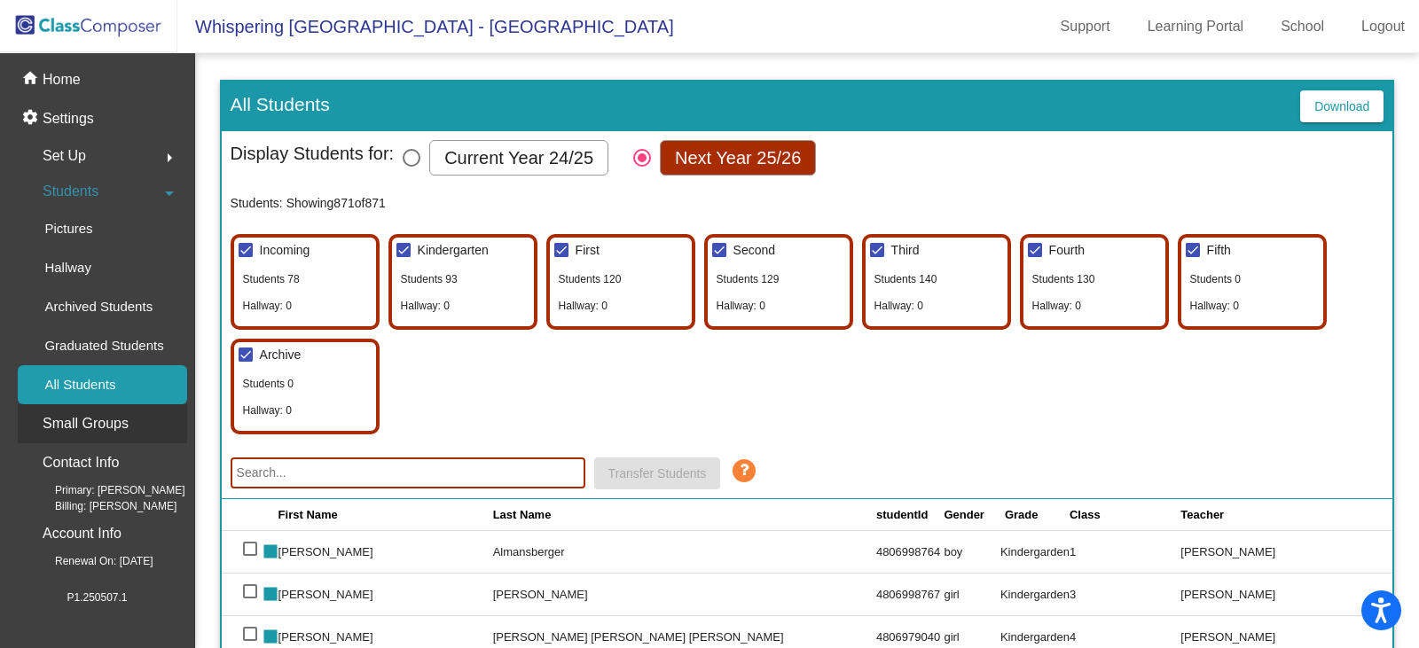
paste input "4806997363"
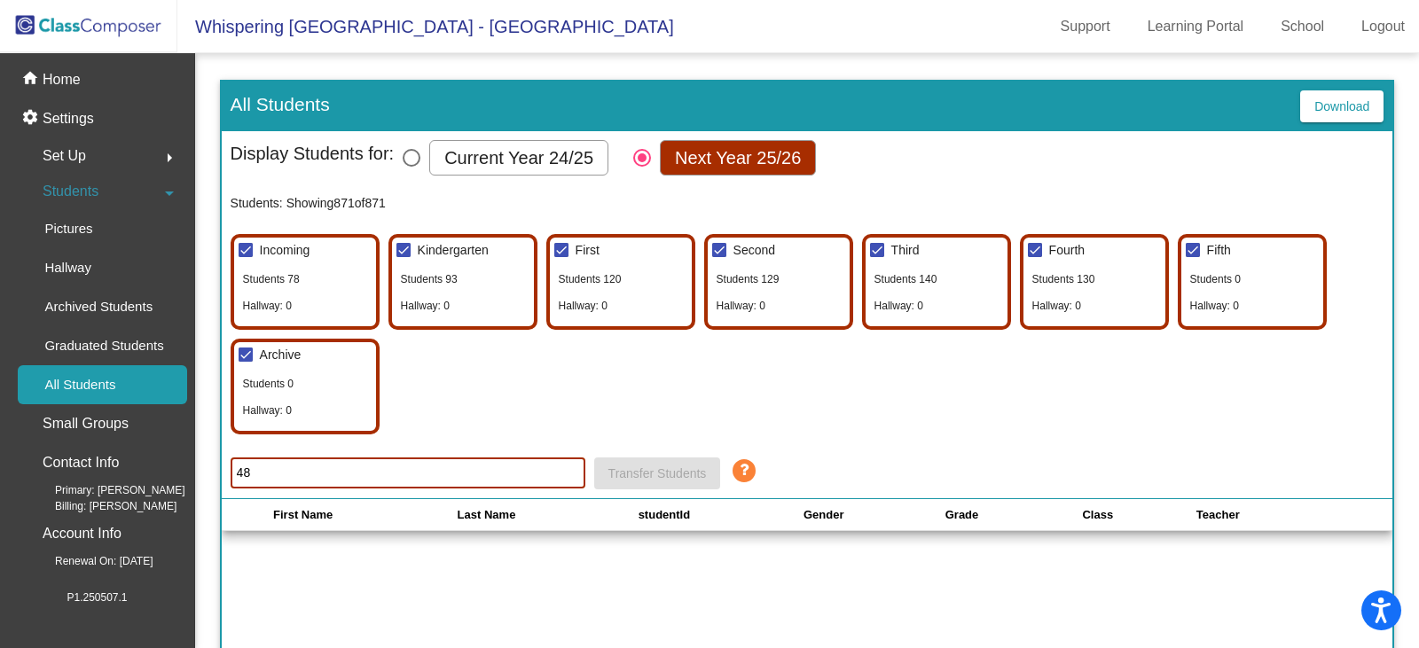
type input "4"
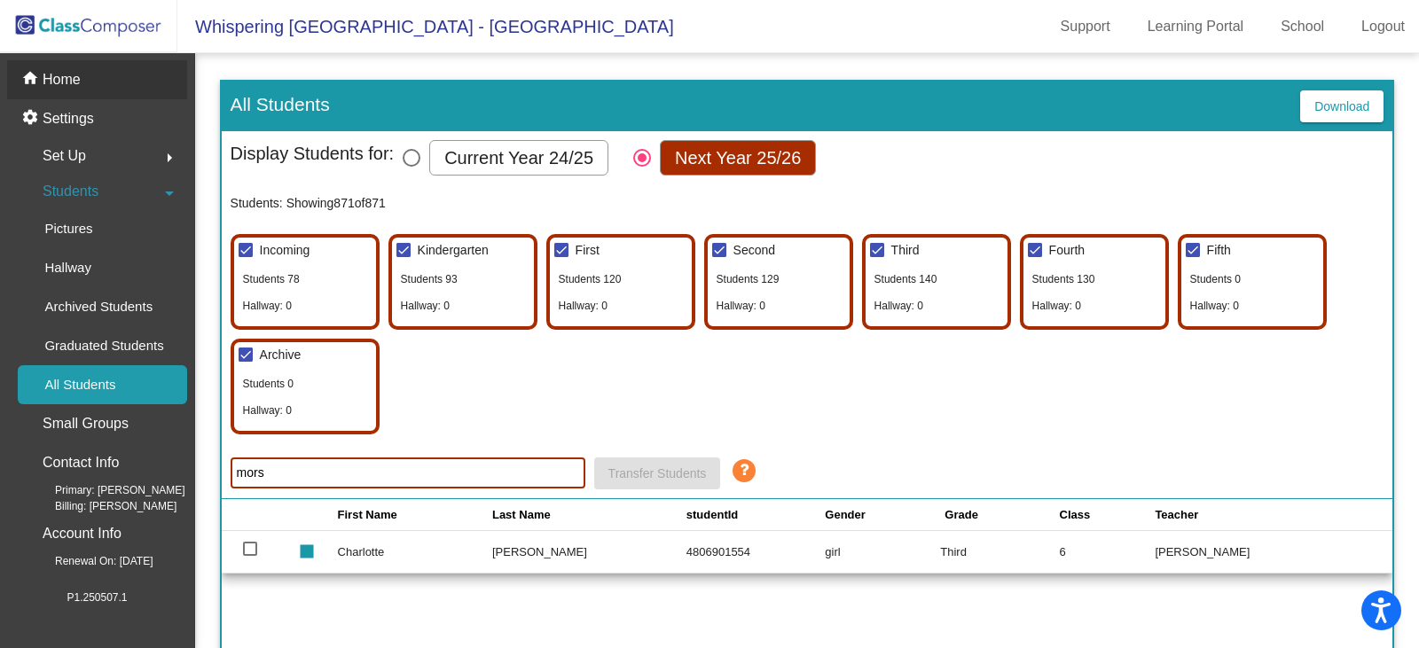
type input "mors"
click at [54, 82] on p "Home" at bounding box center [62, 79] width 38 height 21
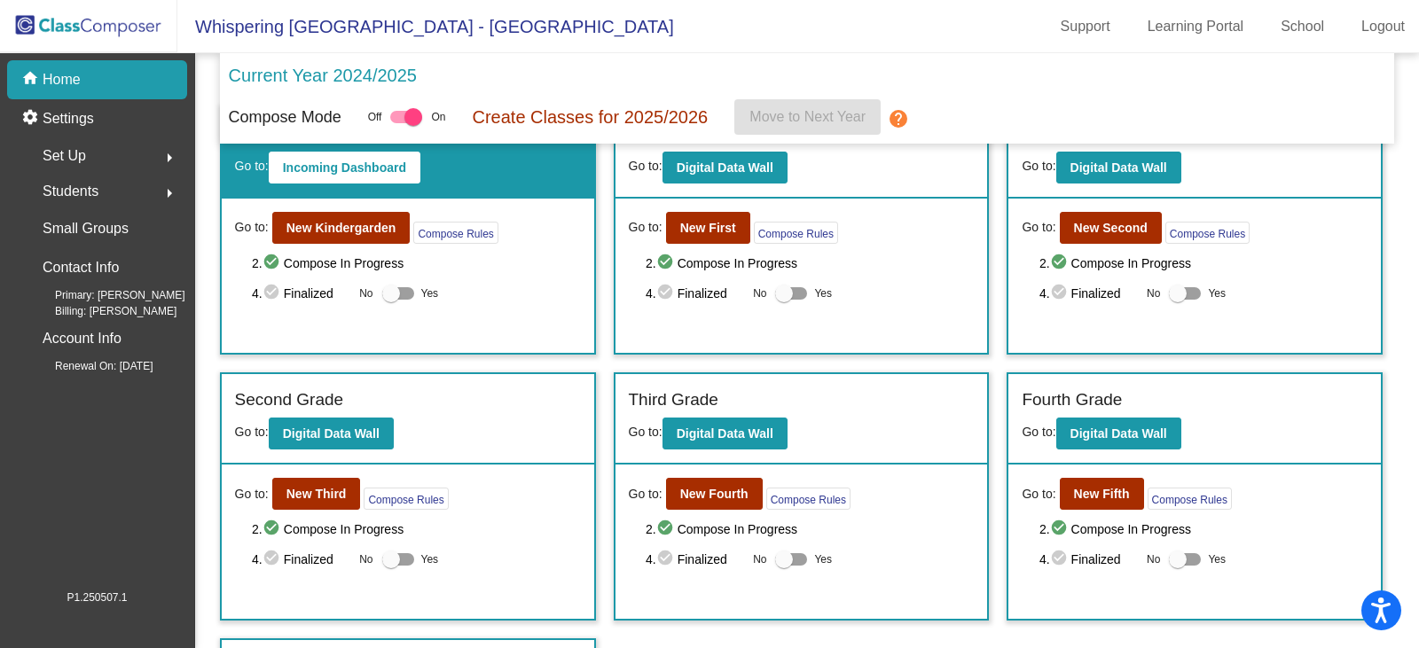
scroll to position [89, 0]
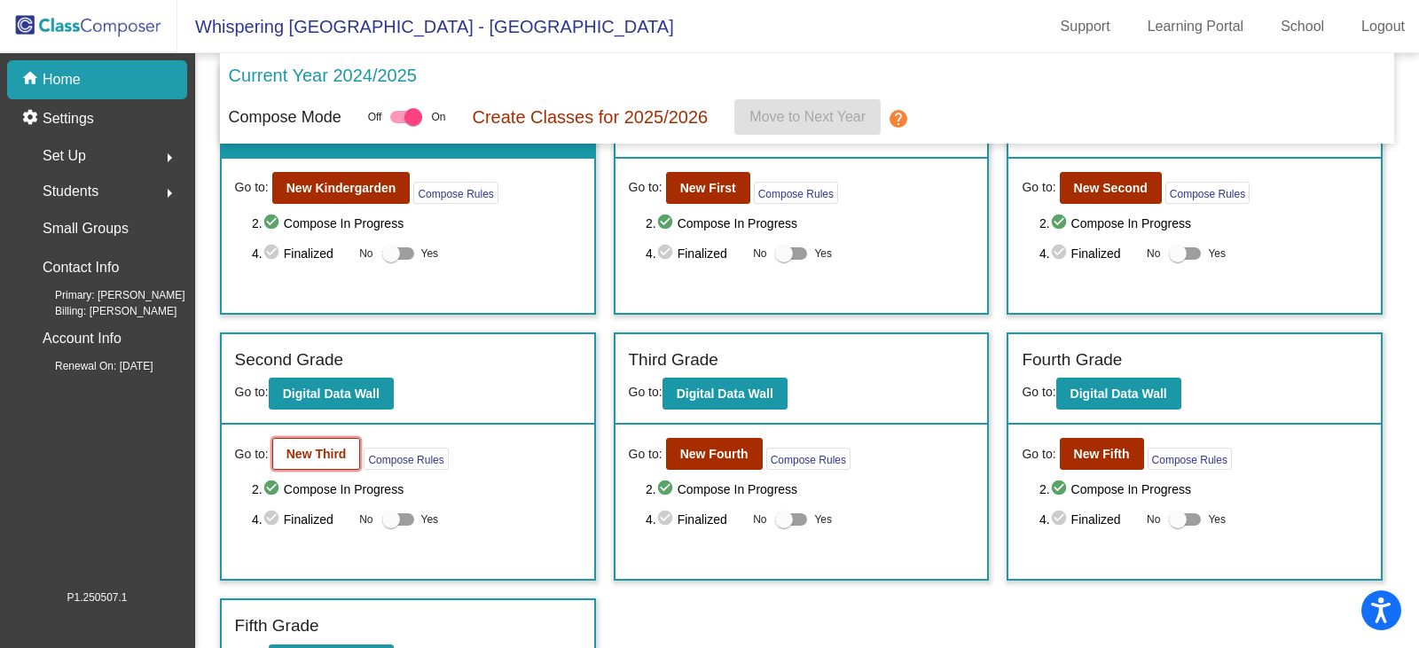
click at [299, 454] on b "New Third" at bounding box center [316, 454] width 60 height 14
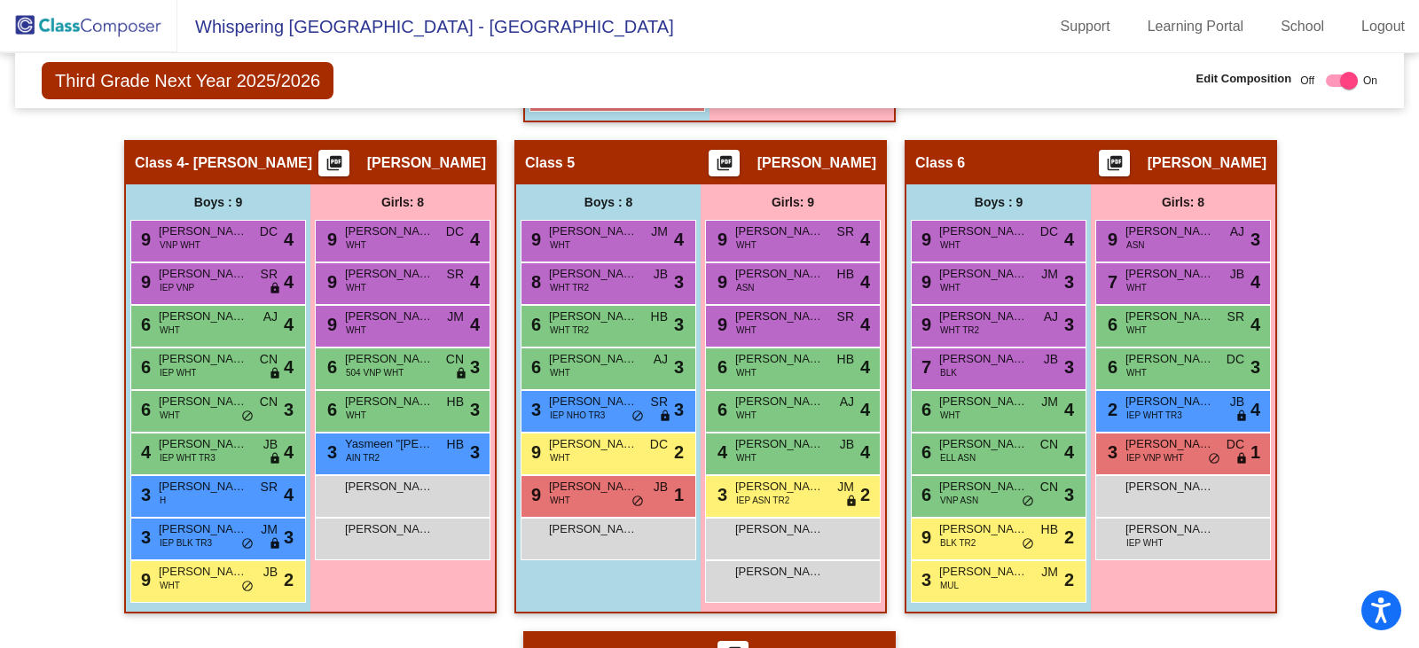
scroll to position [1064, 0]
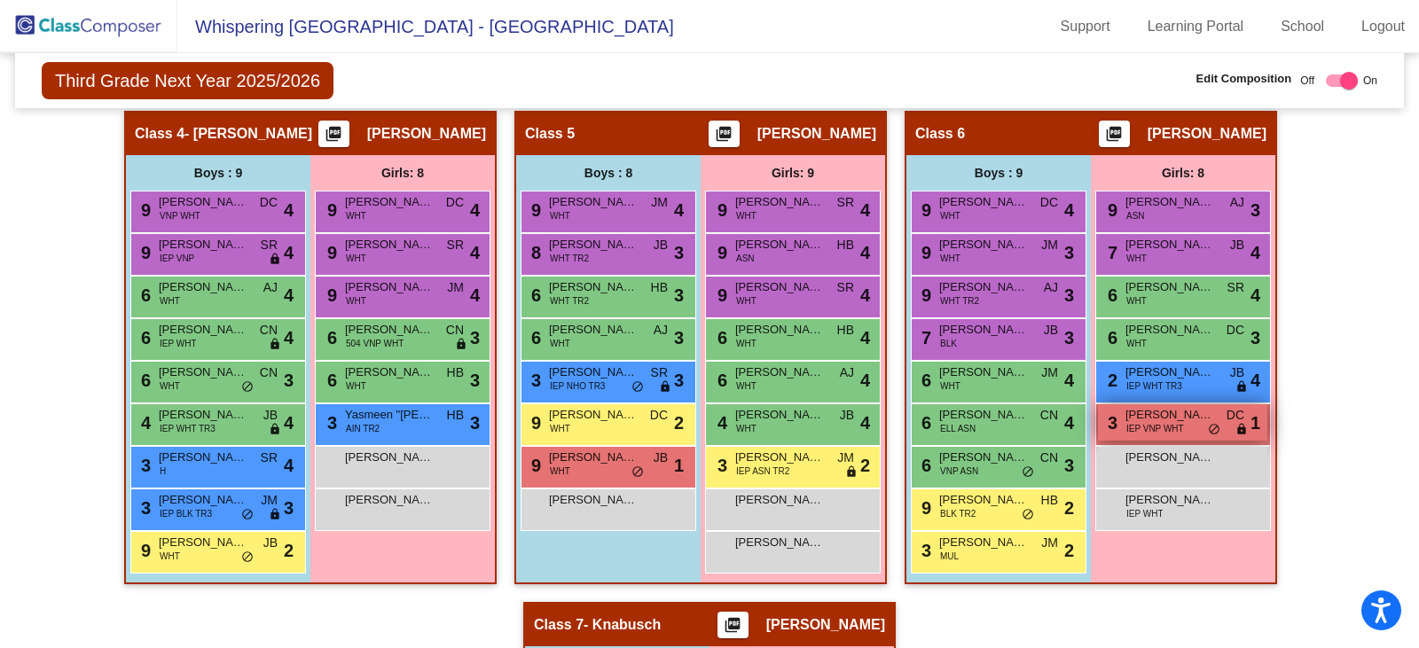
click at [1146, 422] on span "IEP VNP WHT" at bounding box center [1155, 428] width 58 height 13
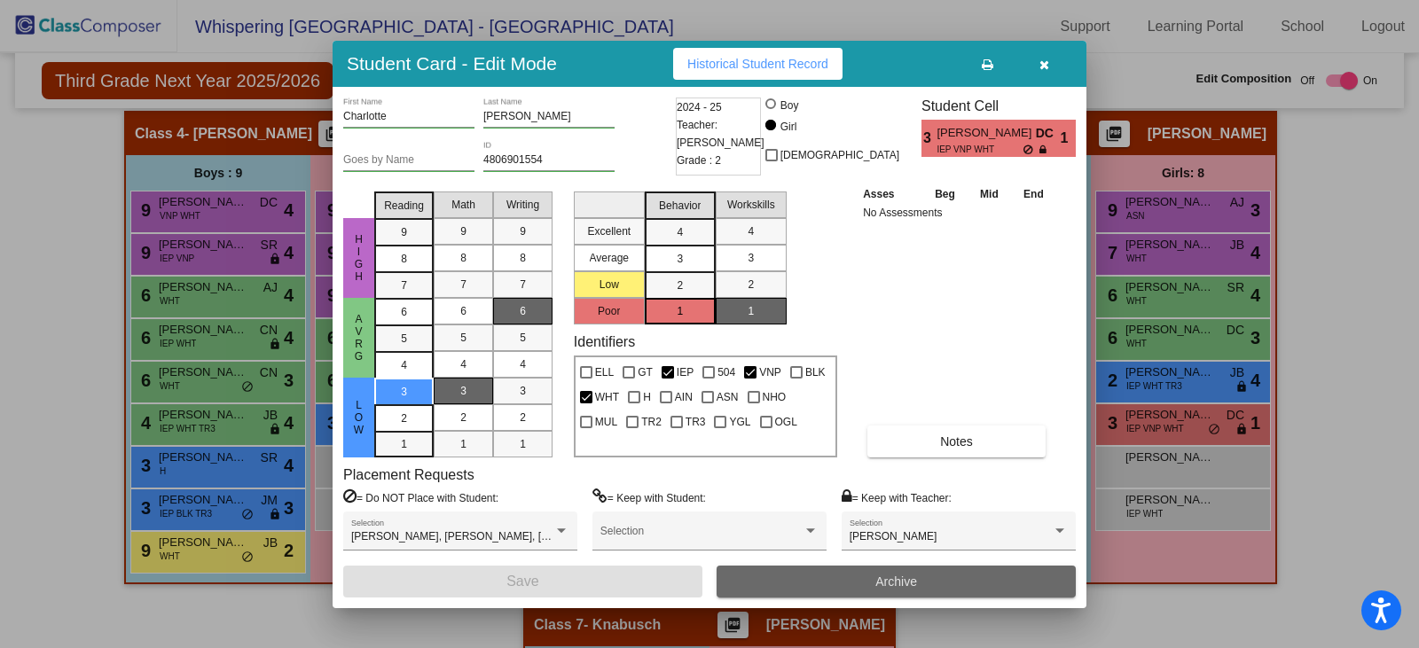
click at [836, 577] on button "Archive" at bounding box center [896, 582] width 359 height 32
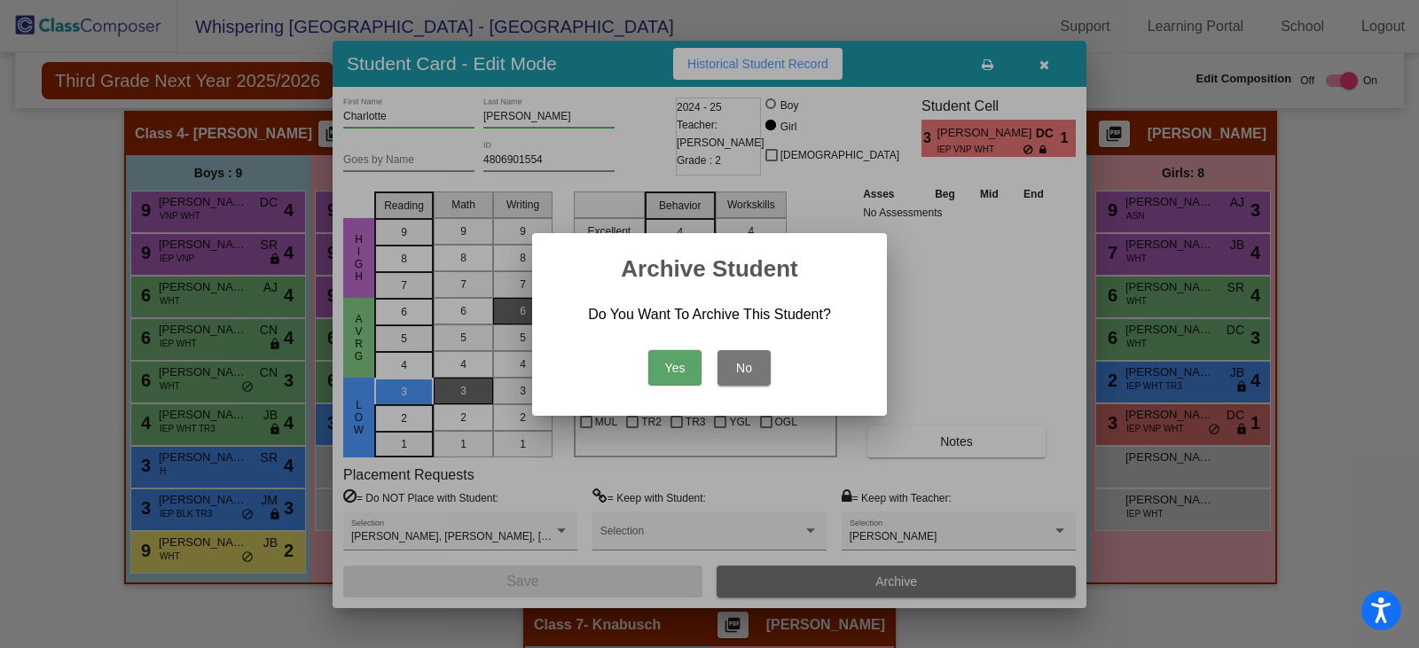
click at [678, 371] on button "Yes" at bounding box center [674, 367] width 53 height 35
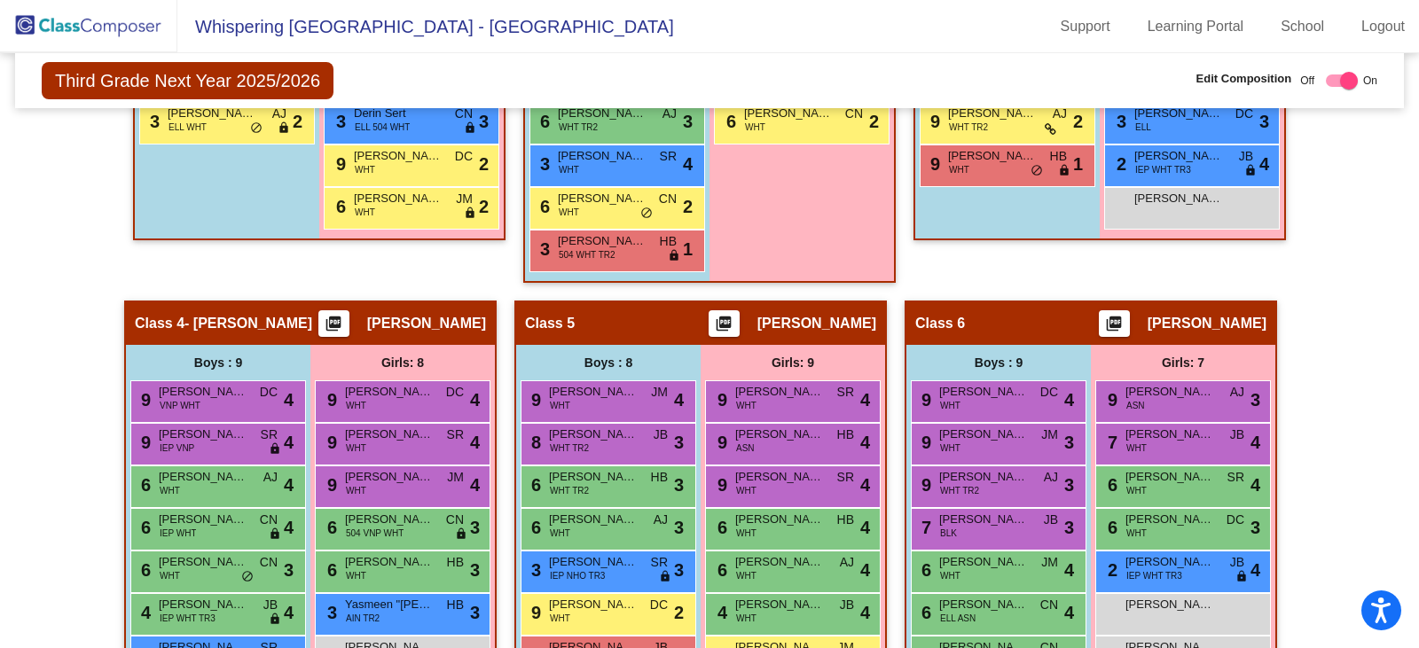
scroll to position [621, 0]
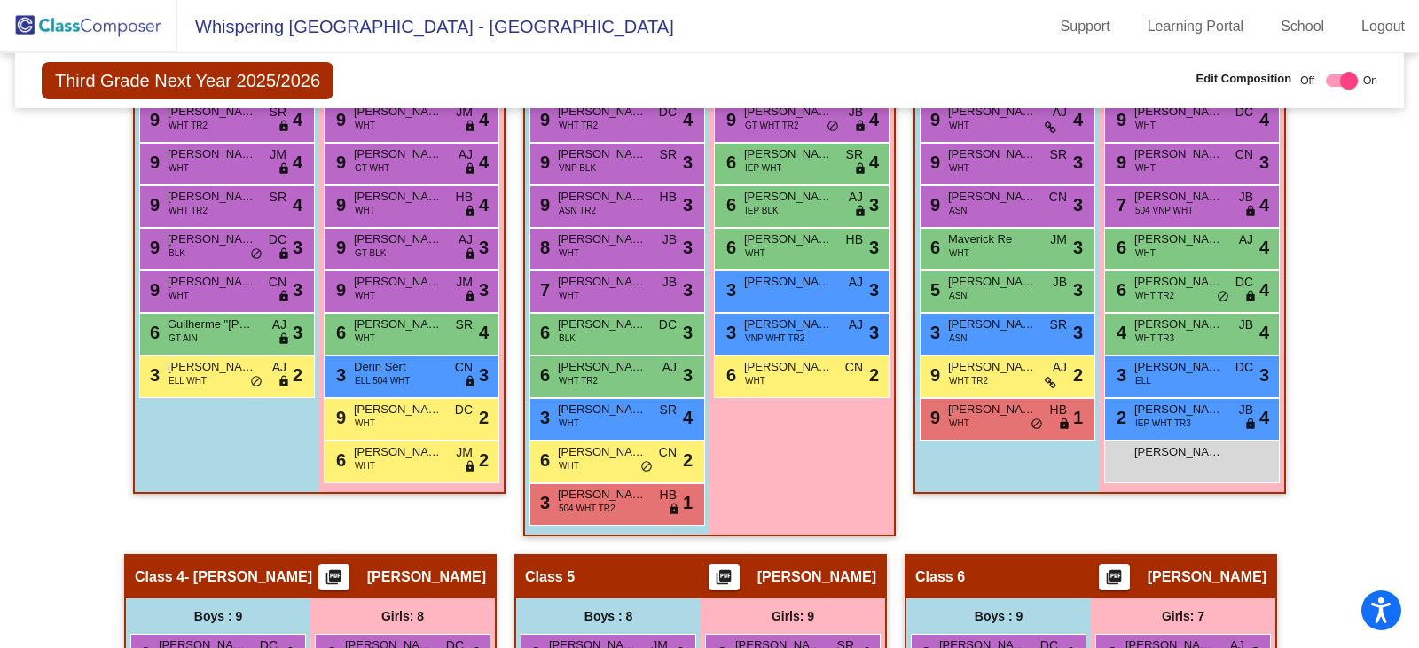
click at [85, 27] on img at bounding box center [88, 26] width 177 height 52
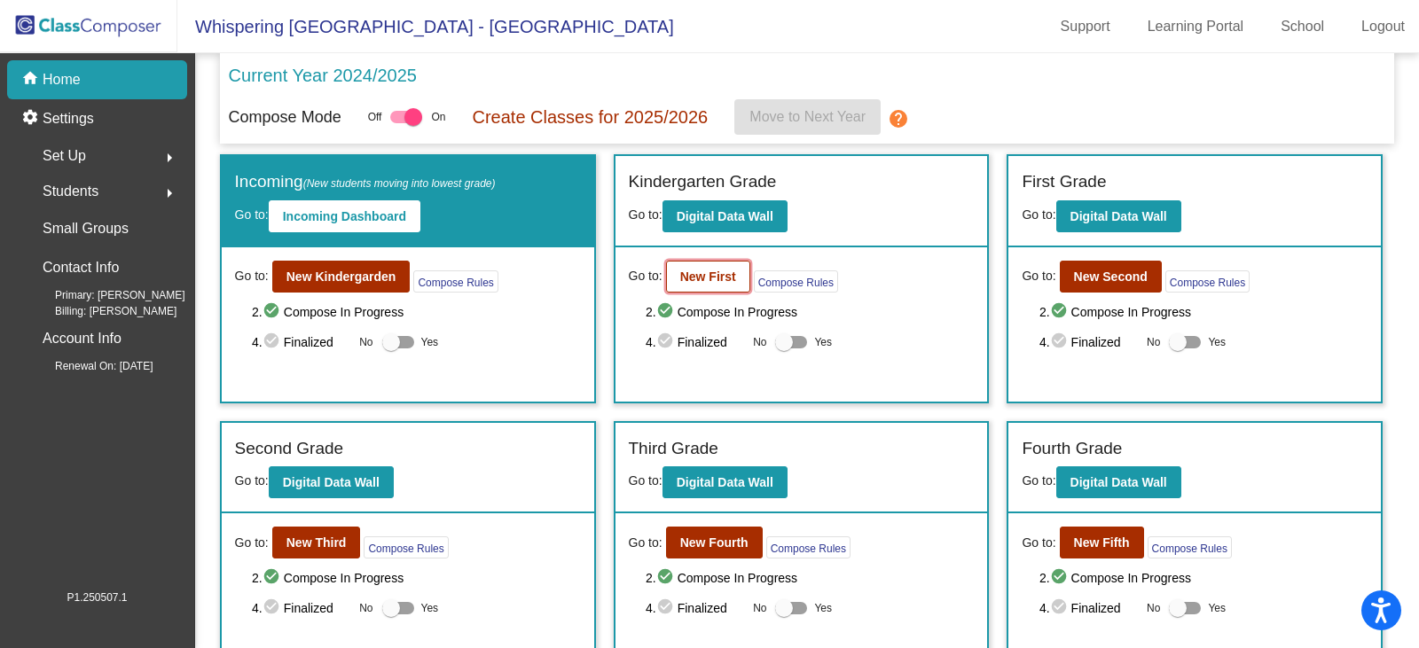
click at [716, 274] on b "New First" at bounding box center [708, 277] width 56 height 14
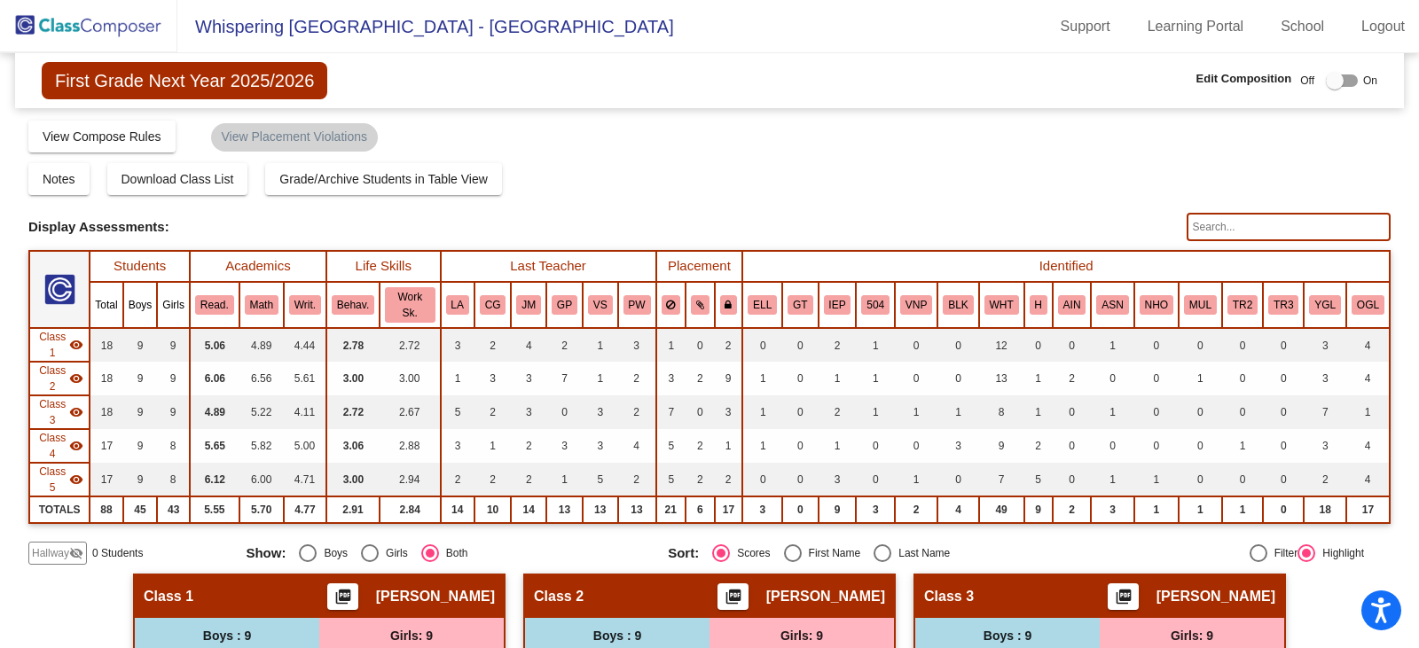
click at [1251, 223] on input "text" at bounding box center [1289, 227] width 204 height 28
type input "p"
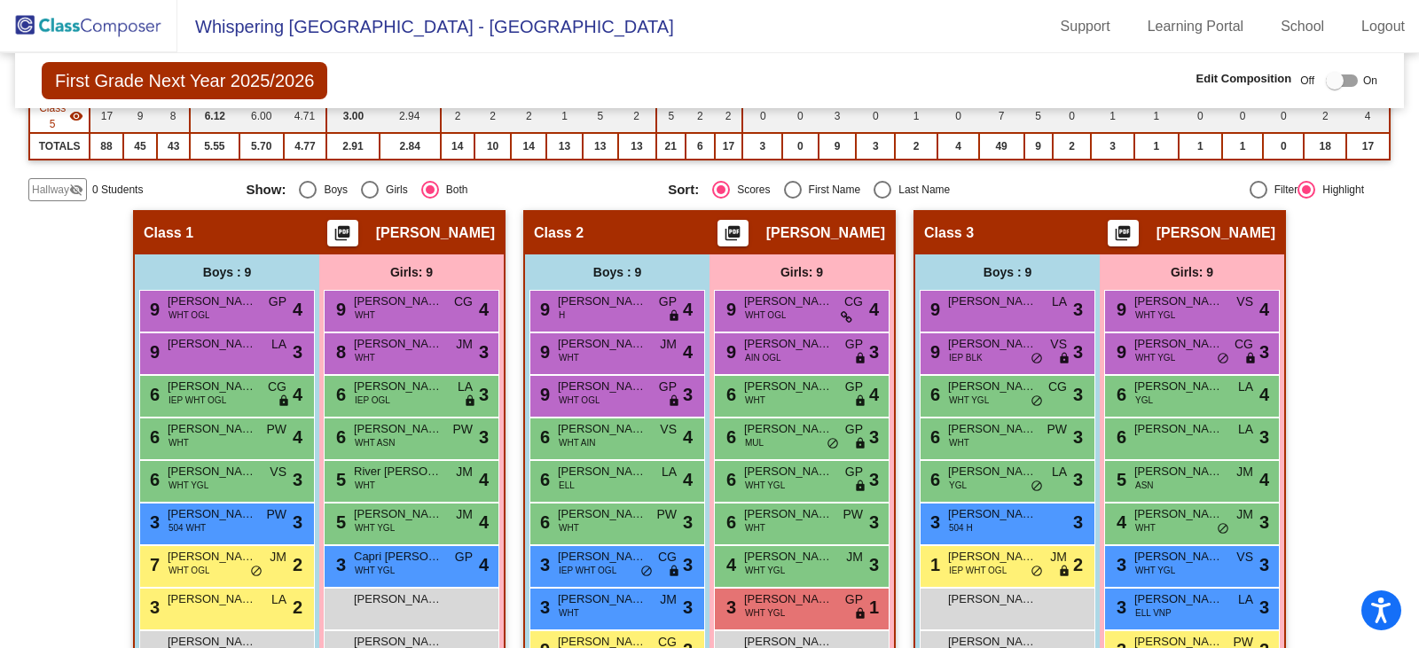
scroll to position [443, 0]
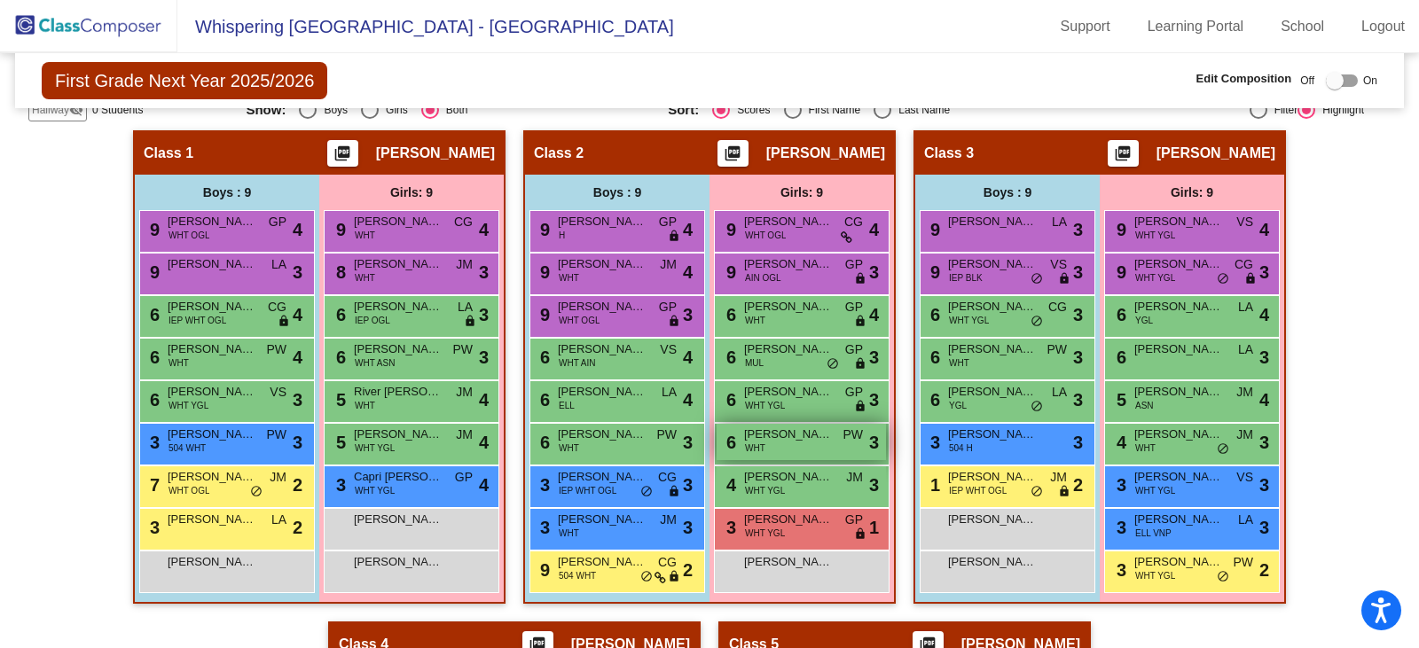
click at [758, 437] on span "[PERSON_NAME]" at bounding box center [788, 435] width 89 height 18
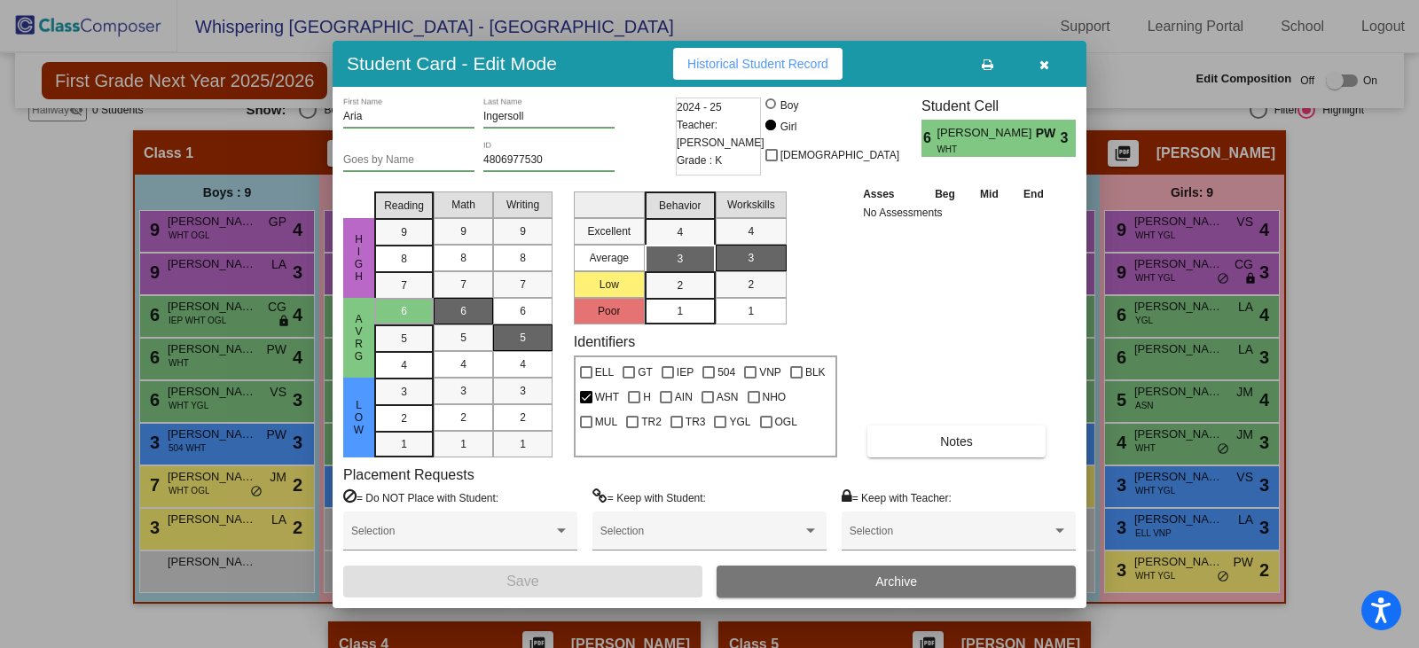
click at [819, 588] on button "Archive" at bounding box center [896, 582] width 359 height 32
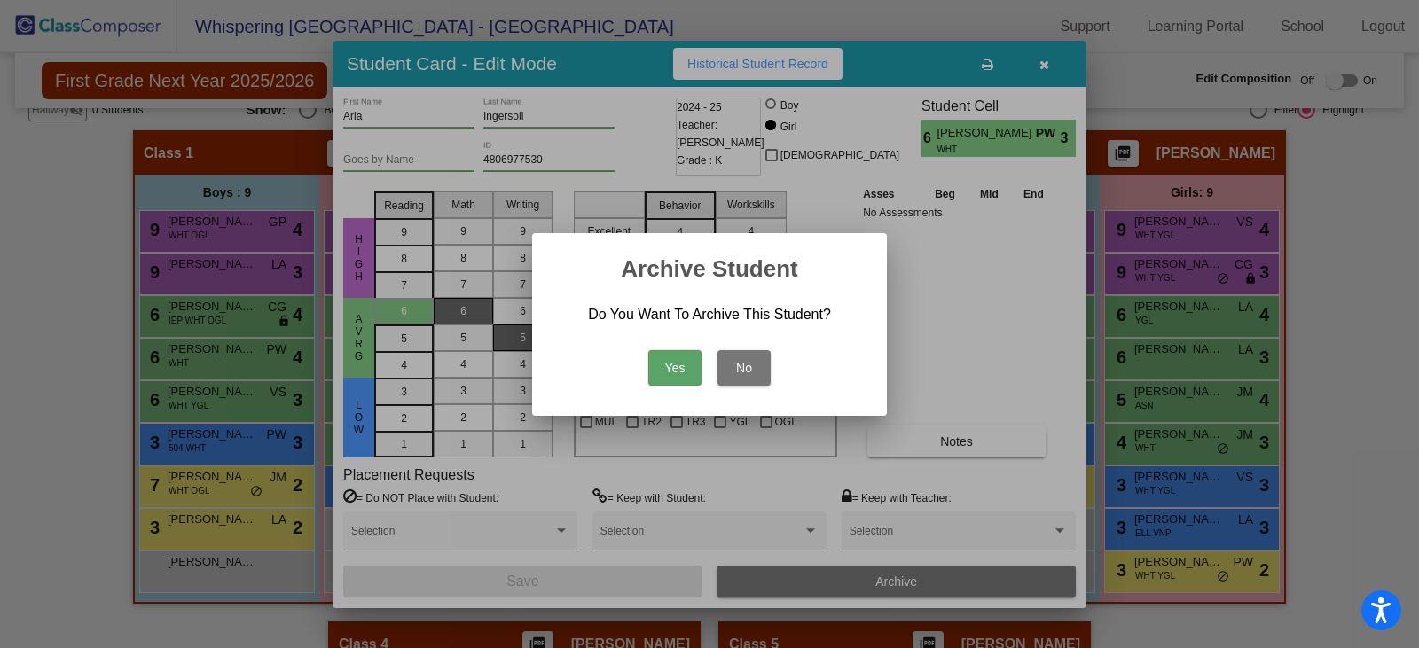
click at [673, 372] on button "Yes" at bounding box center [674, 367] width 53 height 35
